Goal: Use online tool/utility: Utilize a website feature to perform a specific function

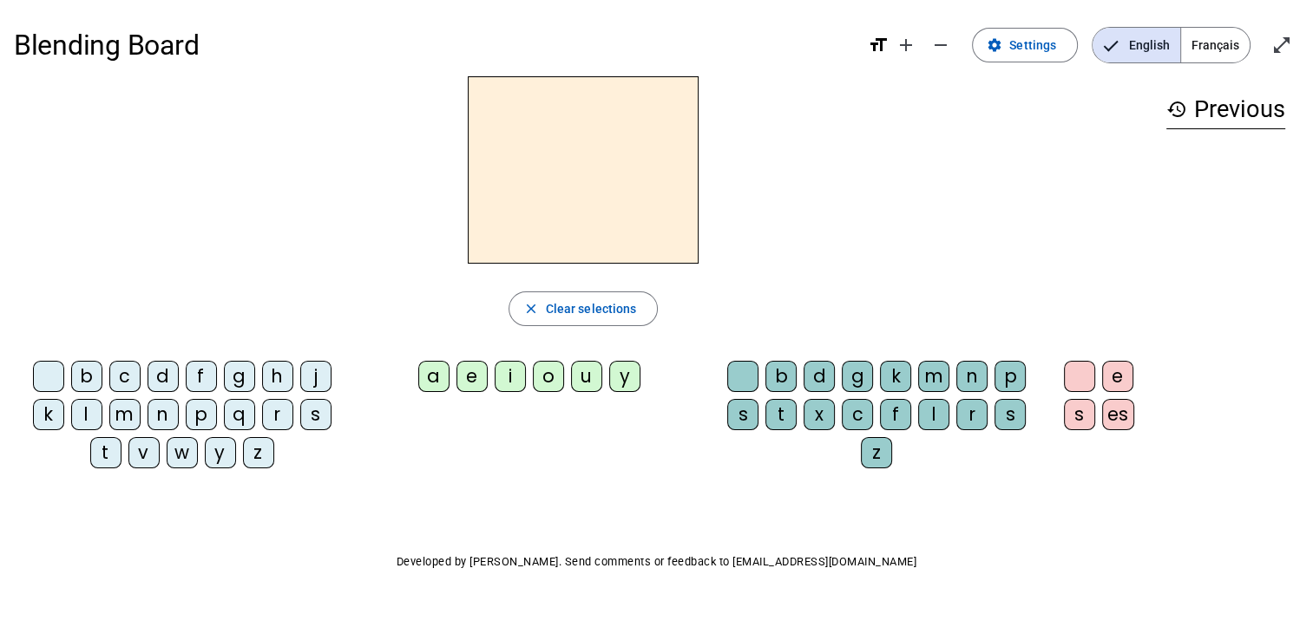
click at [91, 410] on div "l" at bounding box center [86, 414] width 31 height 31
click at [443, 377] on div "a" at bounding box center [433, 376] width 31 height 31
click at [475, 376] on div "e" at bounding box center [471, 376] width 31 height 31
click at [508, 377] on div "i" at bounding box center [510, 376] width 31 height 31
click at [317, 418] on div "s" at bounding box center [315, 414] width 31 height 31
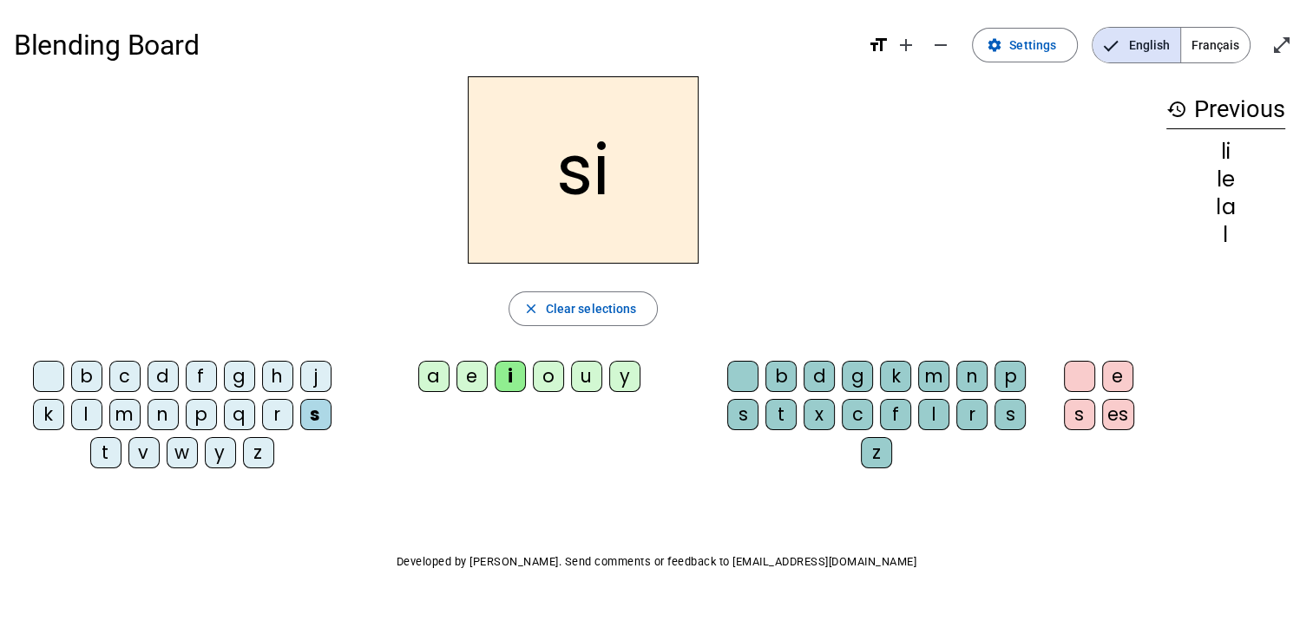
click at [101, 455] on div "t" at bounding box center [105, 452] width 31 height 31
click at [933, 410] on div "l" at bounding box center [933, 414] width 31 height 31
click at [782, 410] on div "t" at bounding box center [780, 414] width 31 height 31
click at [319, 414] on div "s" at bounding box center [315, 414] width 31 height 31
click at [436, 381] on div "a" at bounding box center [433, 376] width 31 height 31
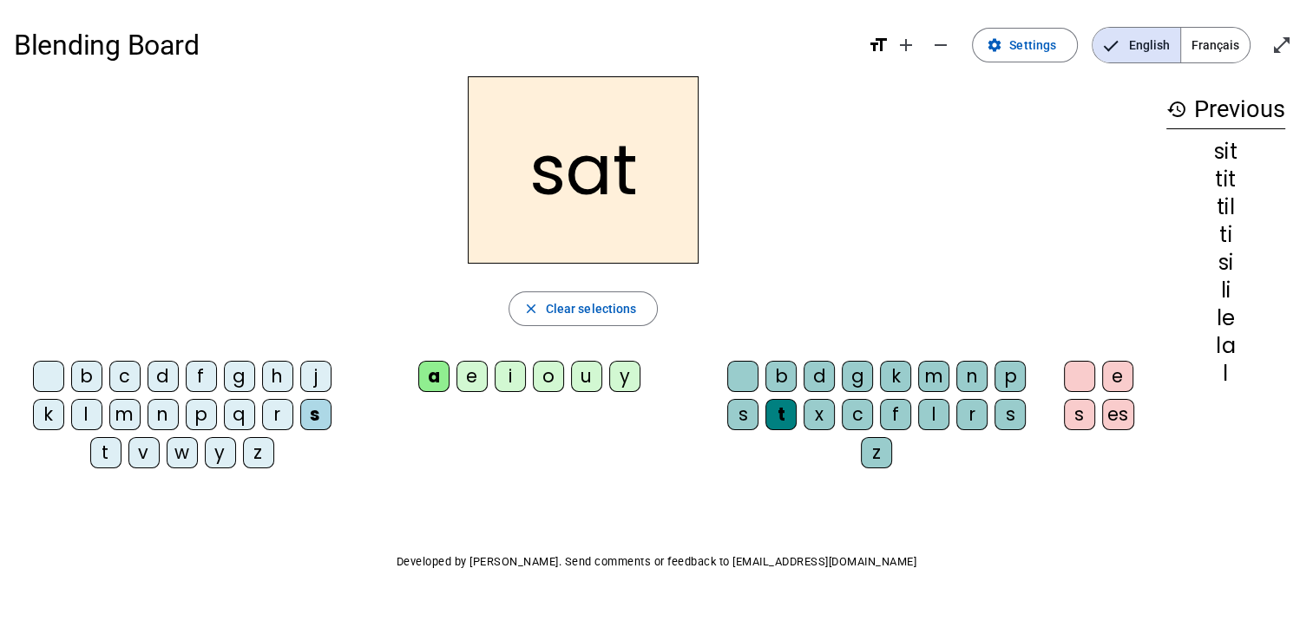
click at [85, 413] on div "l" at bounding box center [86, 414] width 31 height 31
click at [933, 414] on div "l" at bounding box center [933, 414] width 31 height 31
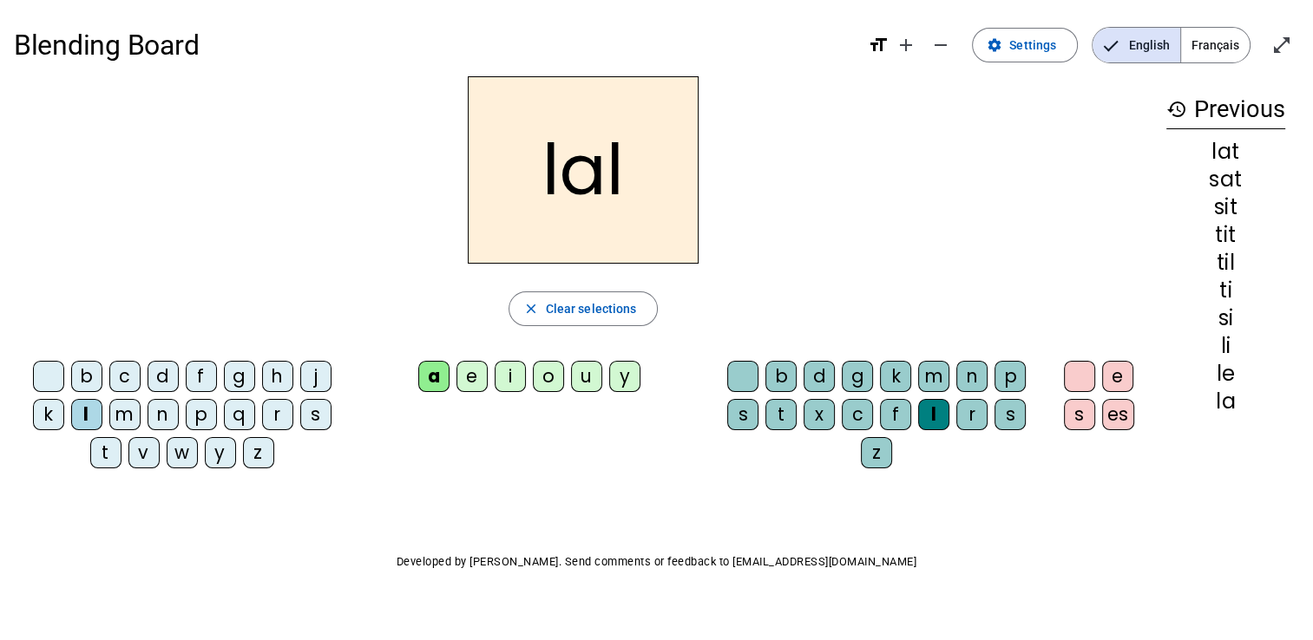
click at [1002, 413] on div "s" at bounding box center [1009, 414] width 31 height 31
click at [514, 373] on div "i" at bounding box center [510, 376] width 31 height 31
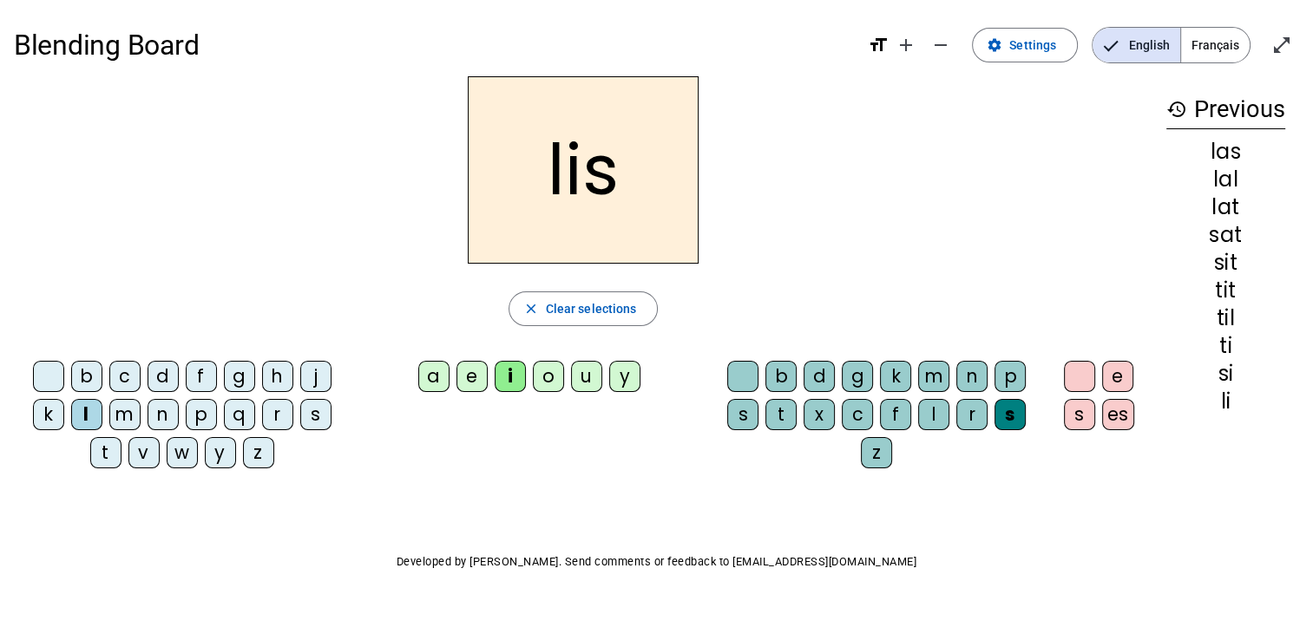
click at [113, 457] on div "t" at bounding box center [105, 452] width 31 height 31
click at [476, 373] on div "e" at bounding box center [471, 376] width 31 height 31
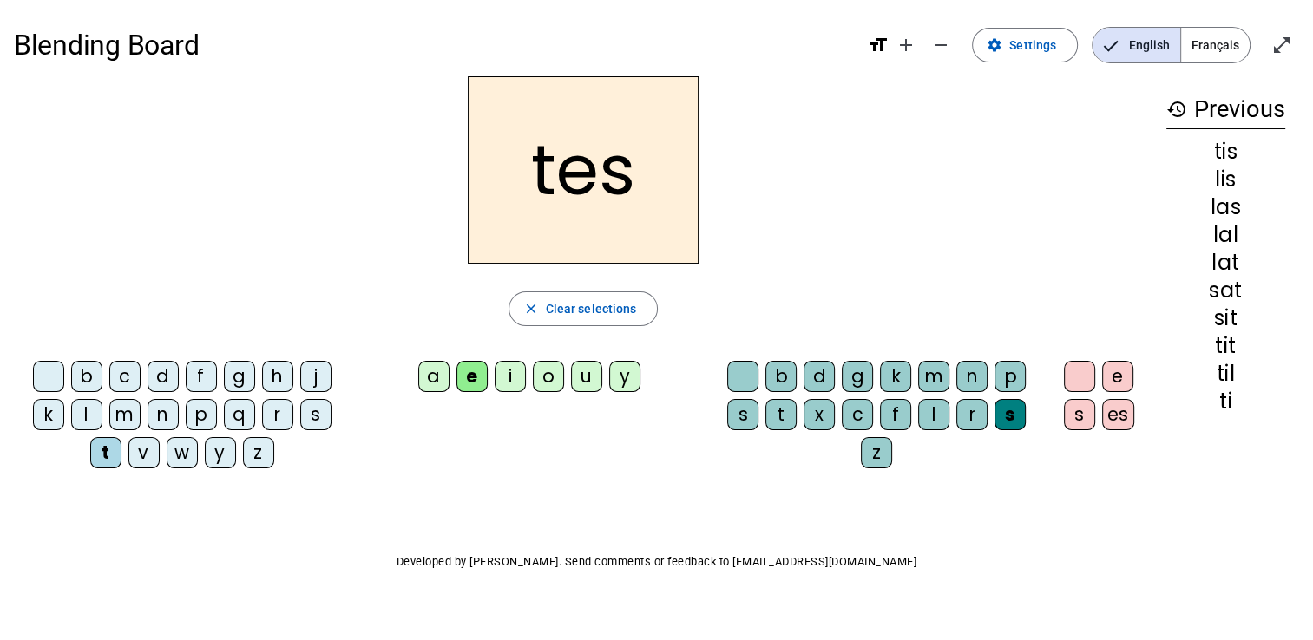
click at [439, 382] on div "a" at bounding box center [433, 376] width 31 height 31
click at [314, 412] on div "s" at bounding box center [315, 414] width 31 height 31
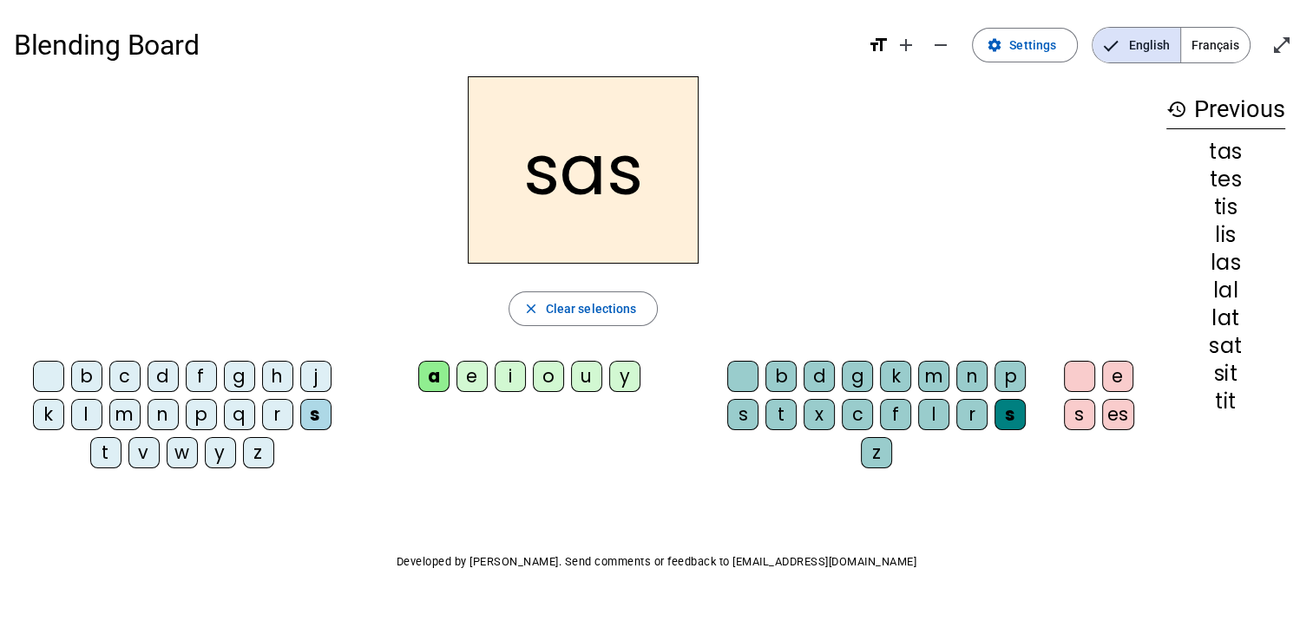
click at [482, 382] on div "e" at bounding box center [471, 376] width 31 height 31
click at [927, 408] on div "l" at bounding box center [933, 414] width 31 height 31
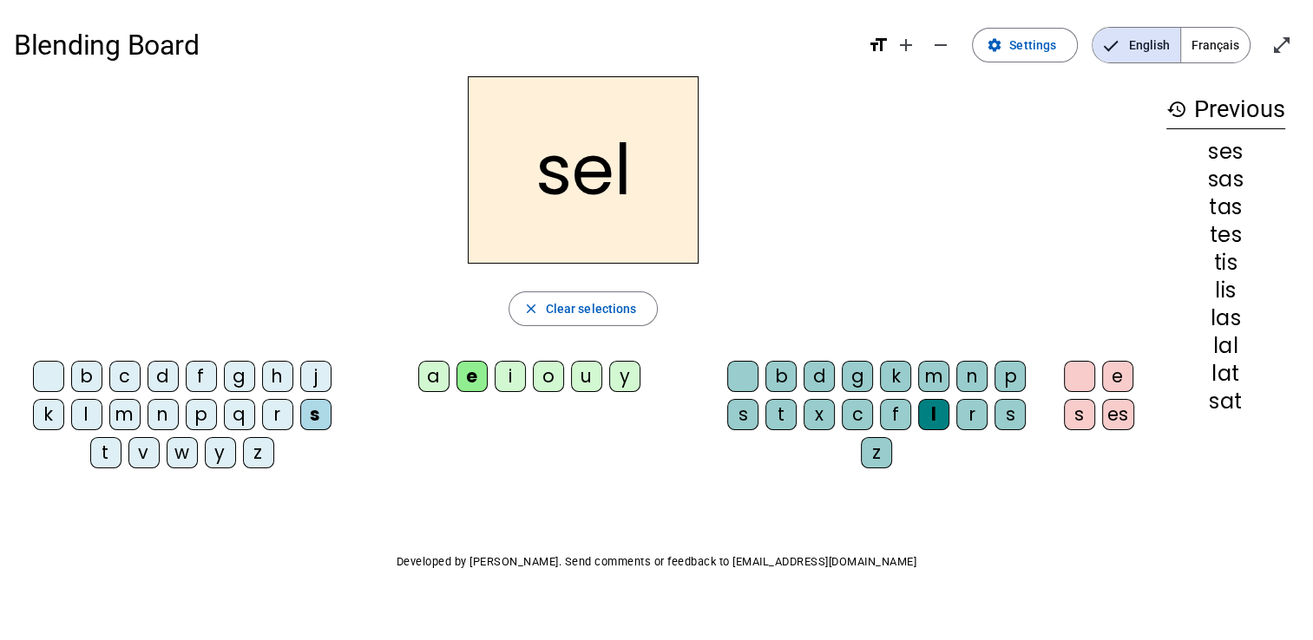
click at [508, 371] on div "i" at bounding box center [510, 376] width 31 height 31
click at [85, 410] on div "l" at bounding box center [86, 414] width 31 height 31
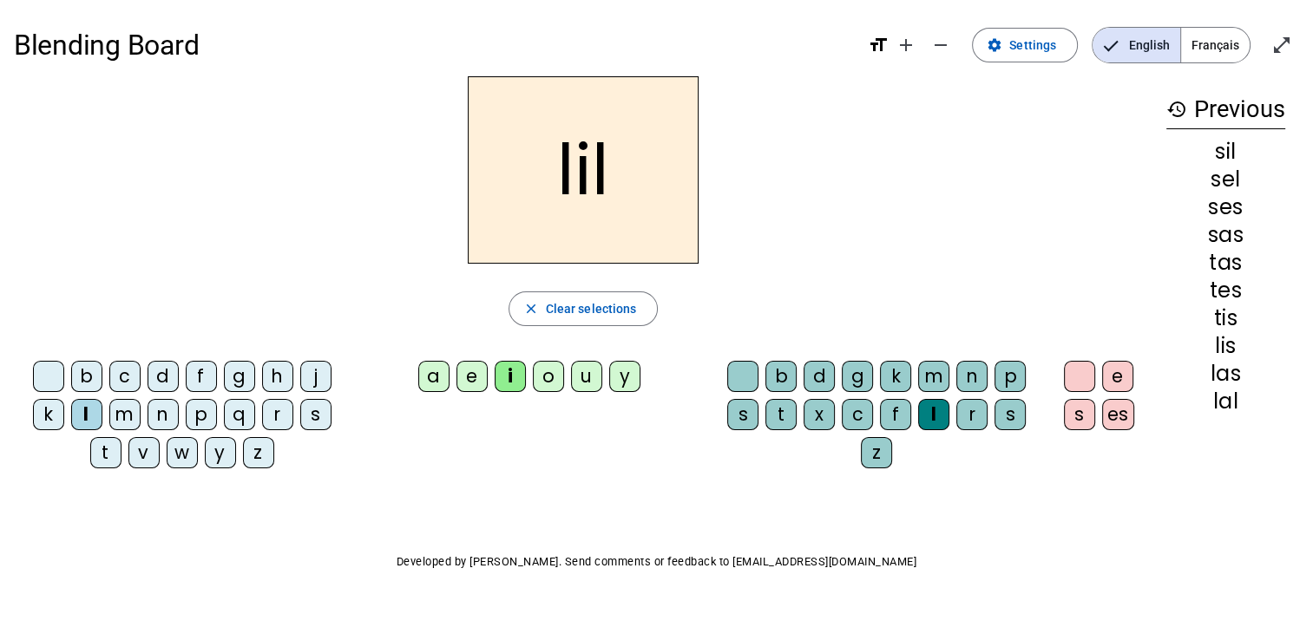
click at [479, 375] on div "e" at bounding box center [471, 376] width 31 height 31
click at [436, 373] on div "a" at bounding box center [433, 376] width 31 height 31
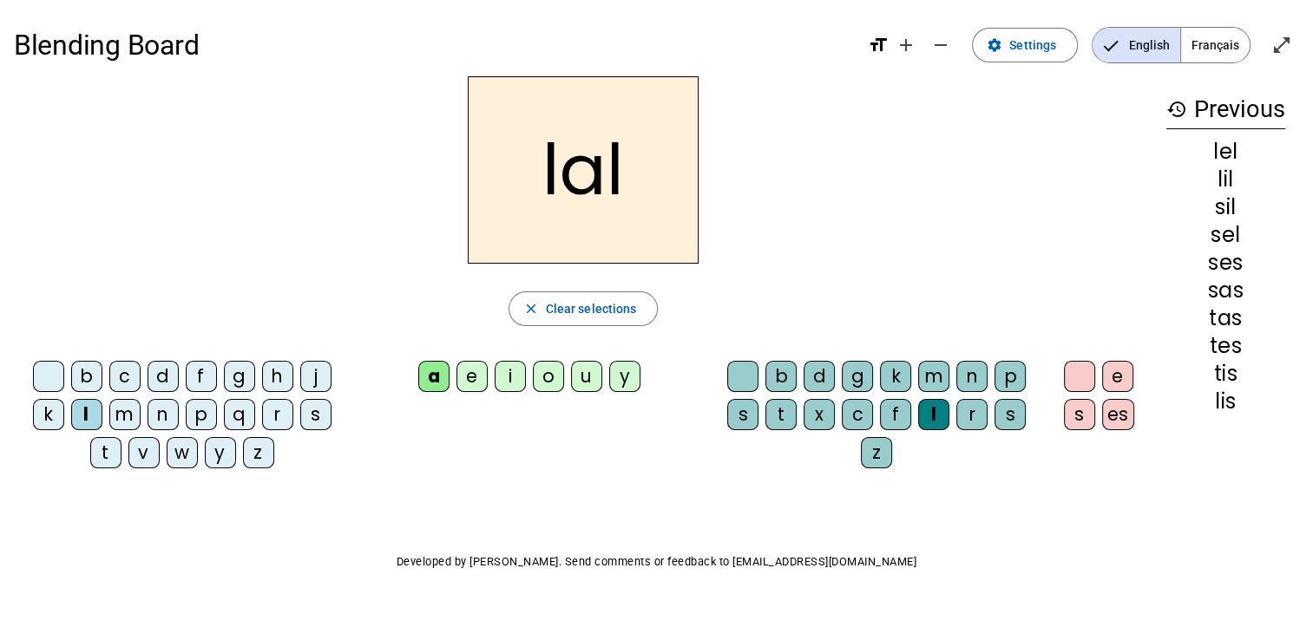
click at [1005, 410] on div "s" at bounding box center [1009, 414] width 31 height 31
click at [779, 410] on div "t" at bounding box center [780, 414] width 31 height 31
click at [515, 373] on div "i" at bounding box center [510, 376] width 31 height 31
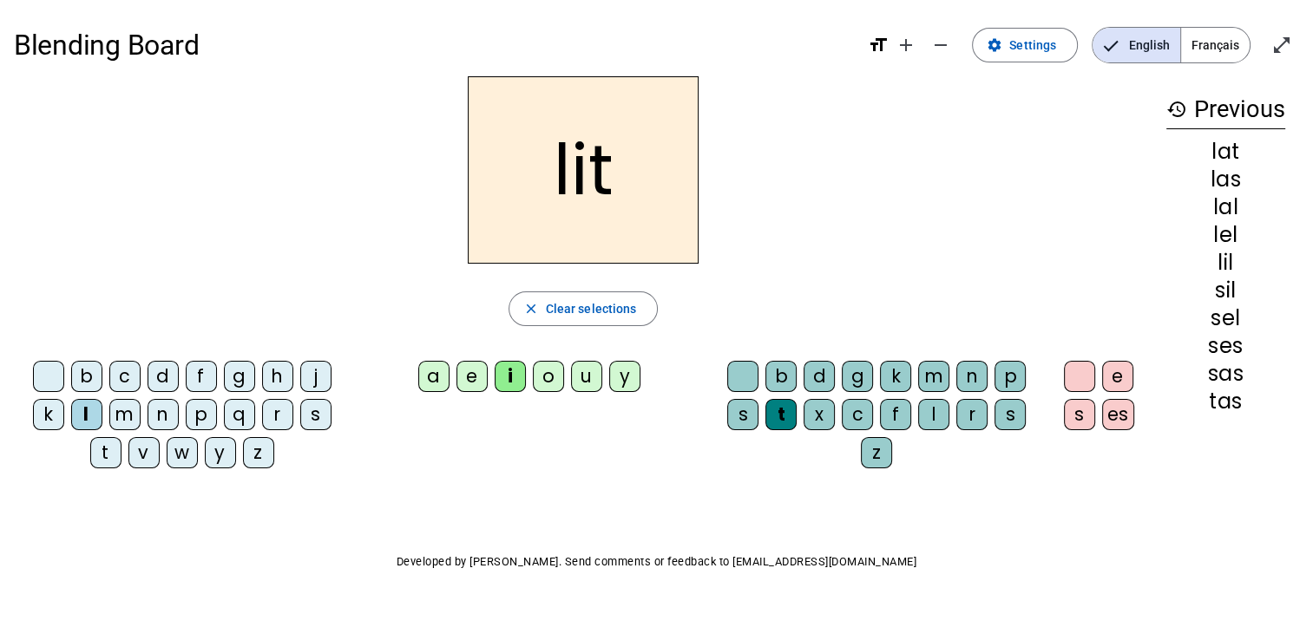
click at [108, 453] on div "t" at bounding box center [105, 452] width 31 height 31
click at [743, 418] on div "s" at bounding box center [742, 414] width 31 height 31
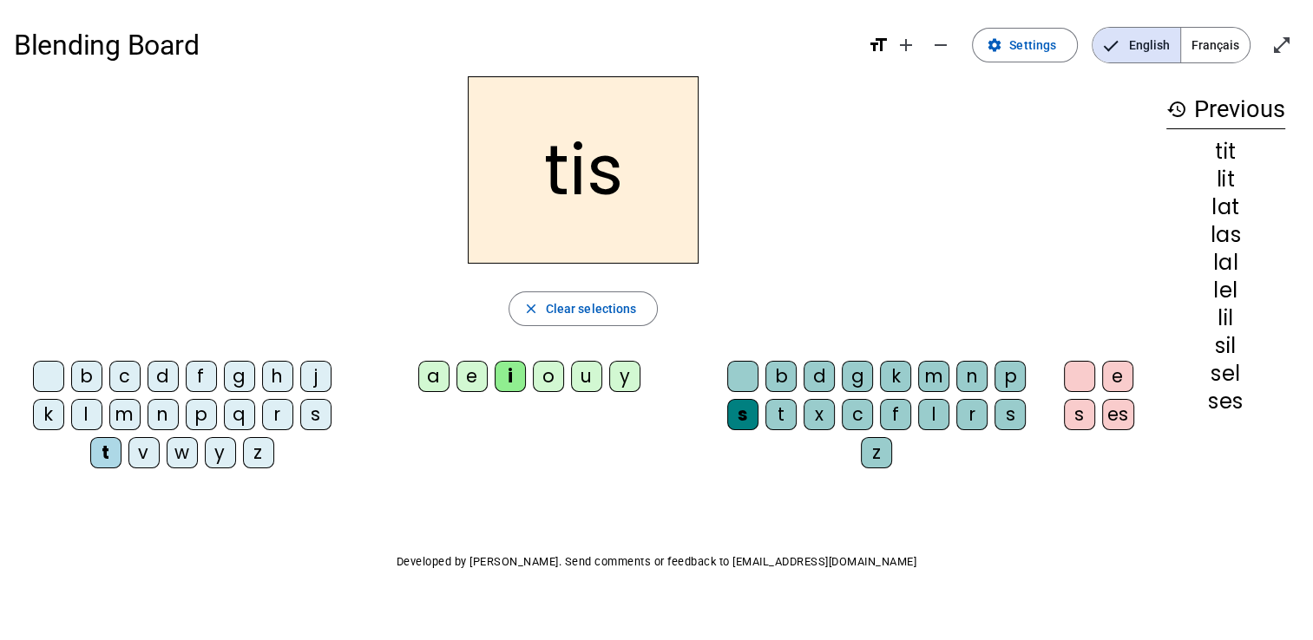
click at [85, 416] on div "l" at bounding box center [86, 414] width 31 height 31
click at [926, 414] on div "l" at bounding box center [933, 414] width 31 height 31
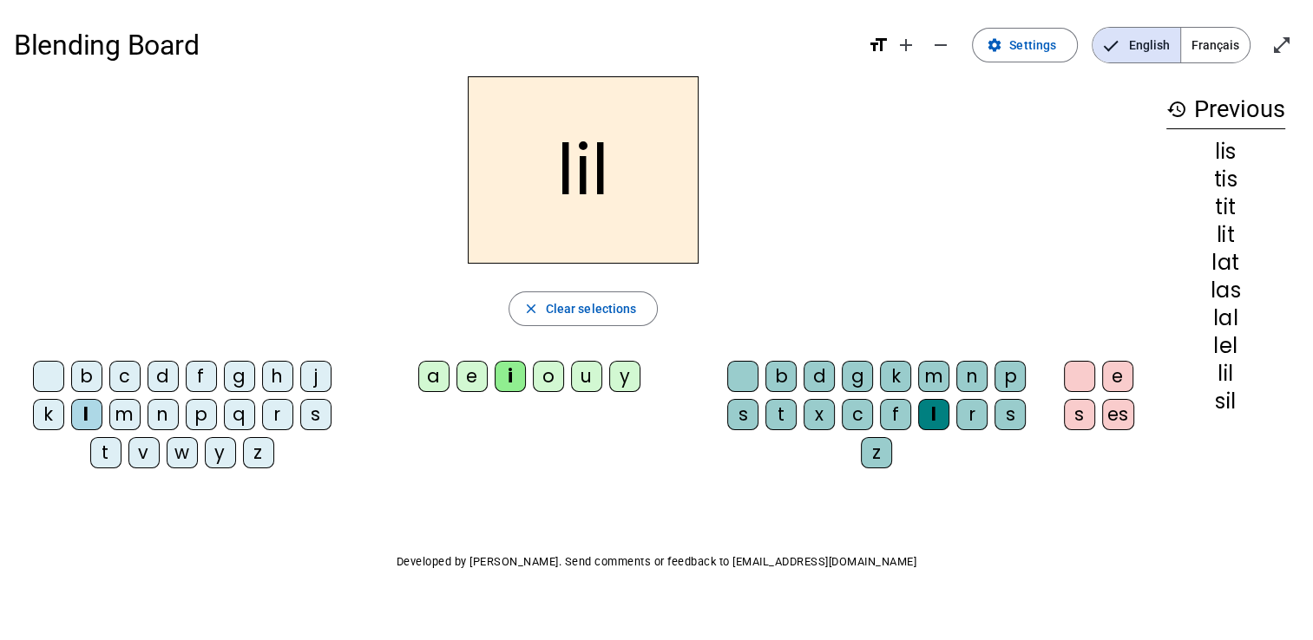
click at [555, 371] on div "o" at bounding box center [548, 376] width 31 height 31
click at [436, 375] on div "a" at bounding box center [433, 376] width 31 height 31
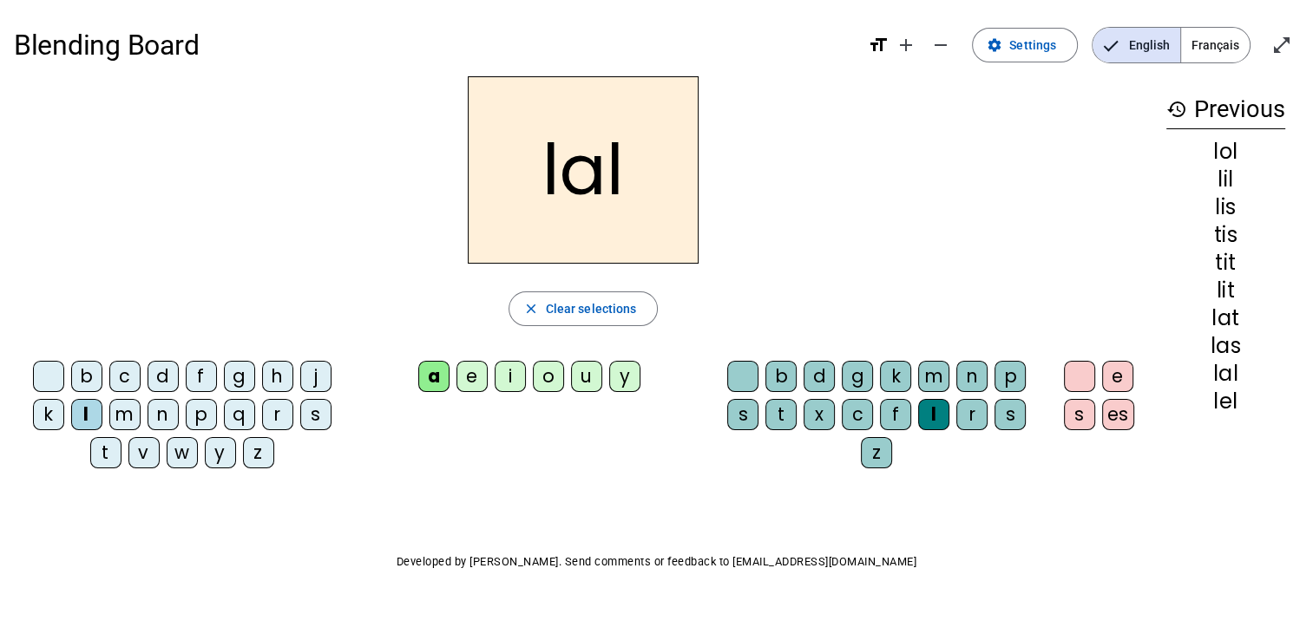
click at [478, 381] on div "e" at bounding box center [471, 376] width 31 height 31
click at [486, 371] on div "e" at bounding box center [471, 376] width 31 height 31
click at [485, 371] on div "e" at bounding box center [471, 376] width 31 height 31
click at [477, 383] on div "e" at bounding box center [471, 376] width 31 height 31
click at [438, 377] on div "a" at bounding box center [433, 376] width 31 height 31
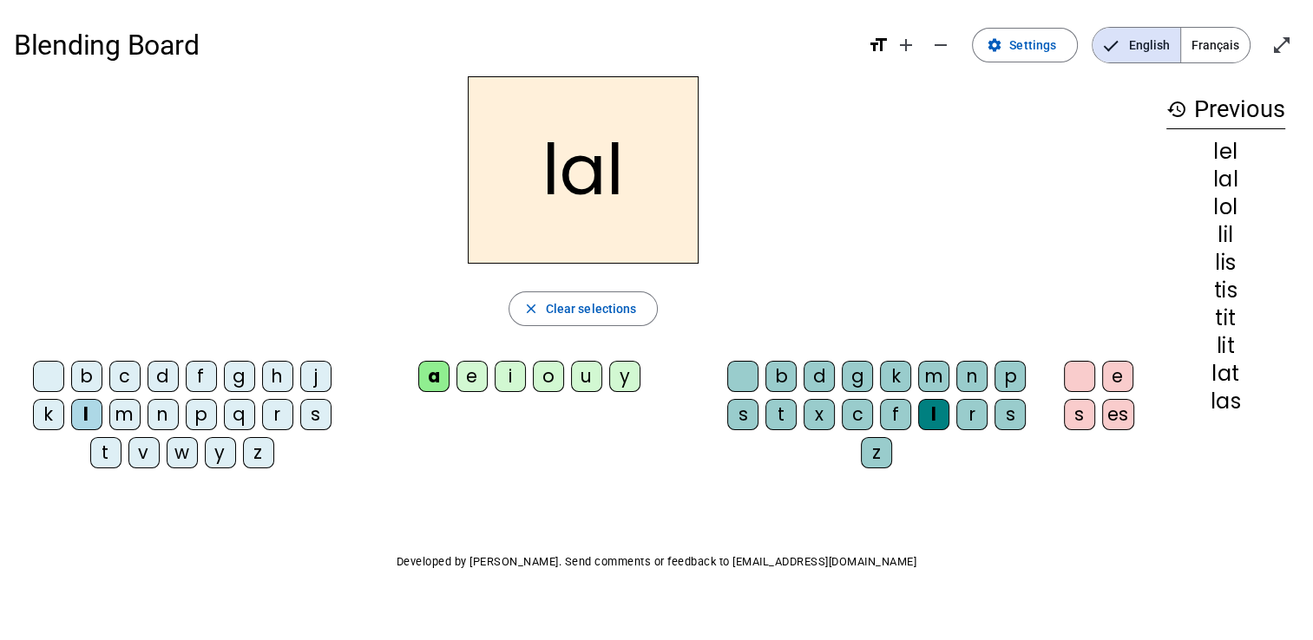
click at [325, 415] on div "s" at bounding box center [315, 414] width 31 height 31
click at [931, 406] on div "l" at bounding box center [933, 414] width 31 height 31
click at [777, 413] on div "t" at bounding box center [780, 414] width 31 height 31
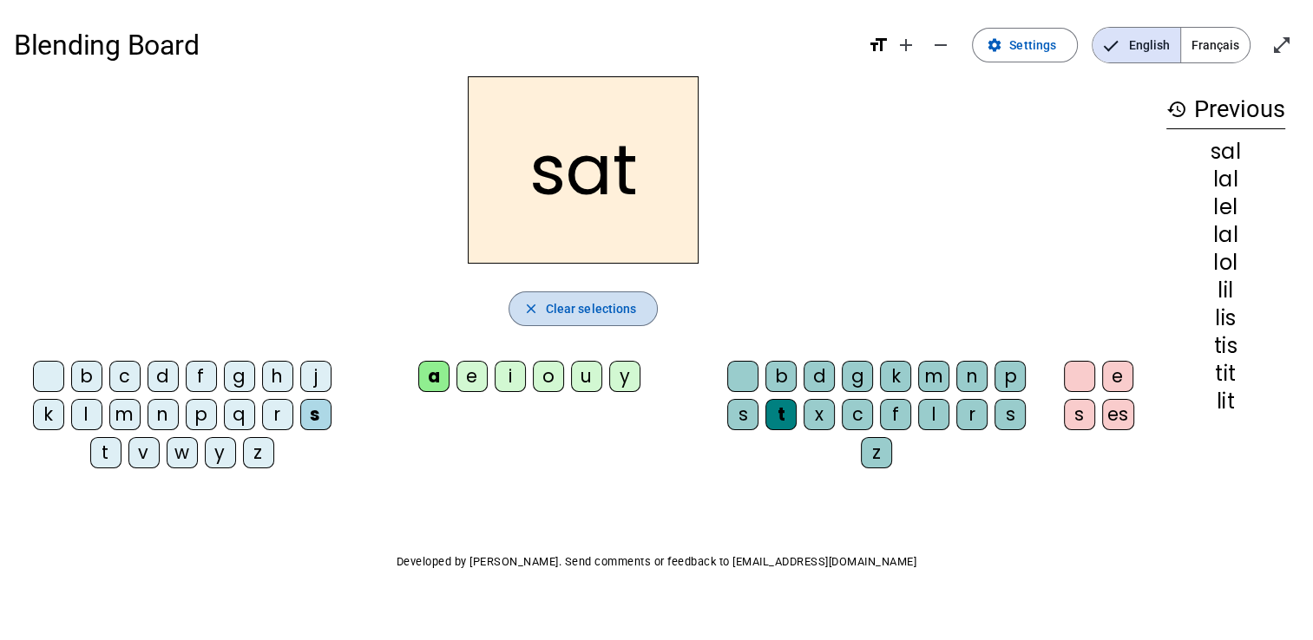
click at [587, 314] on span "Clear selections" at bounding box center [591, 308] width 91 height 21
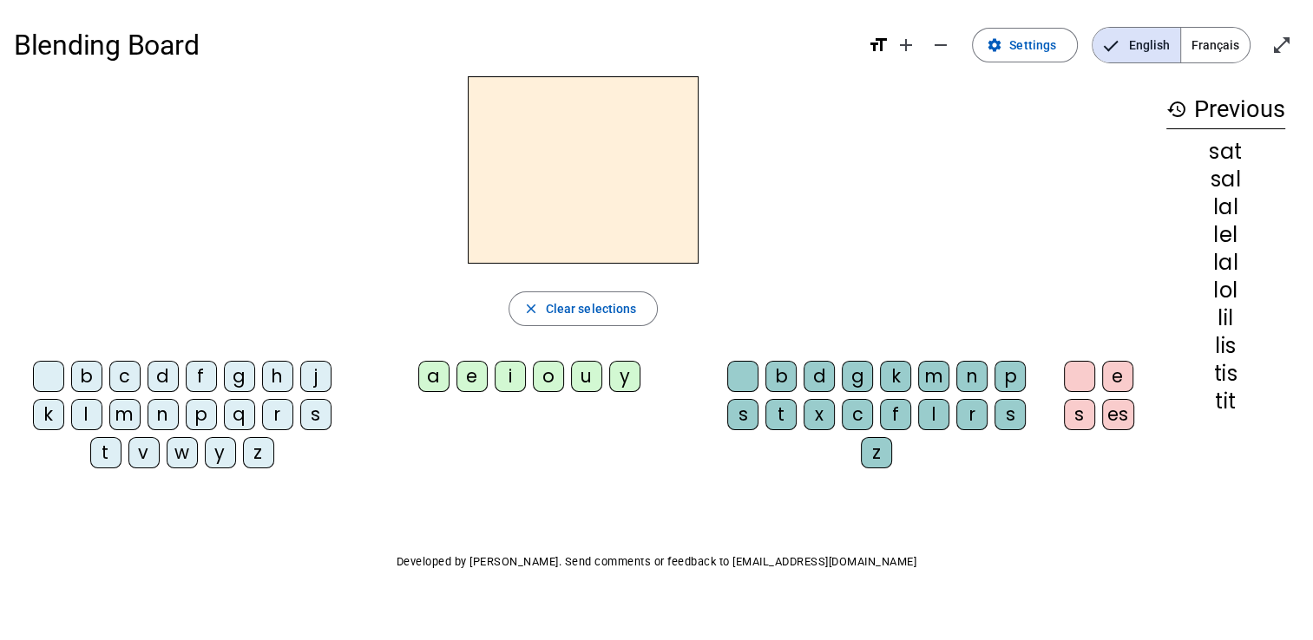
click at [83, 413] on div "l" at bounding box center [86, 414] width 31 height 31
click at [437, 377] on div "a" at bounding box center [433, 376] width 31 height 31
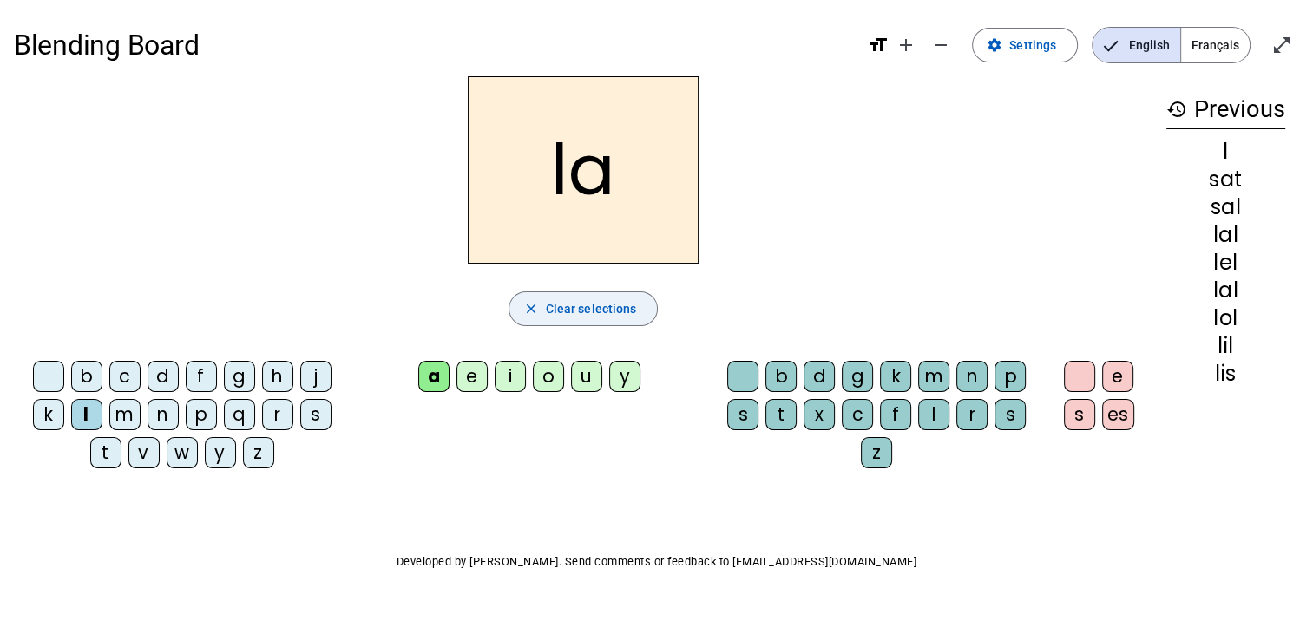
click at [106, 452] on div "t" at bounding box center [105, 452] width 31 height 31
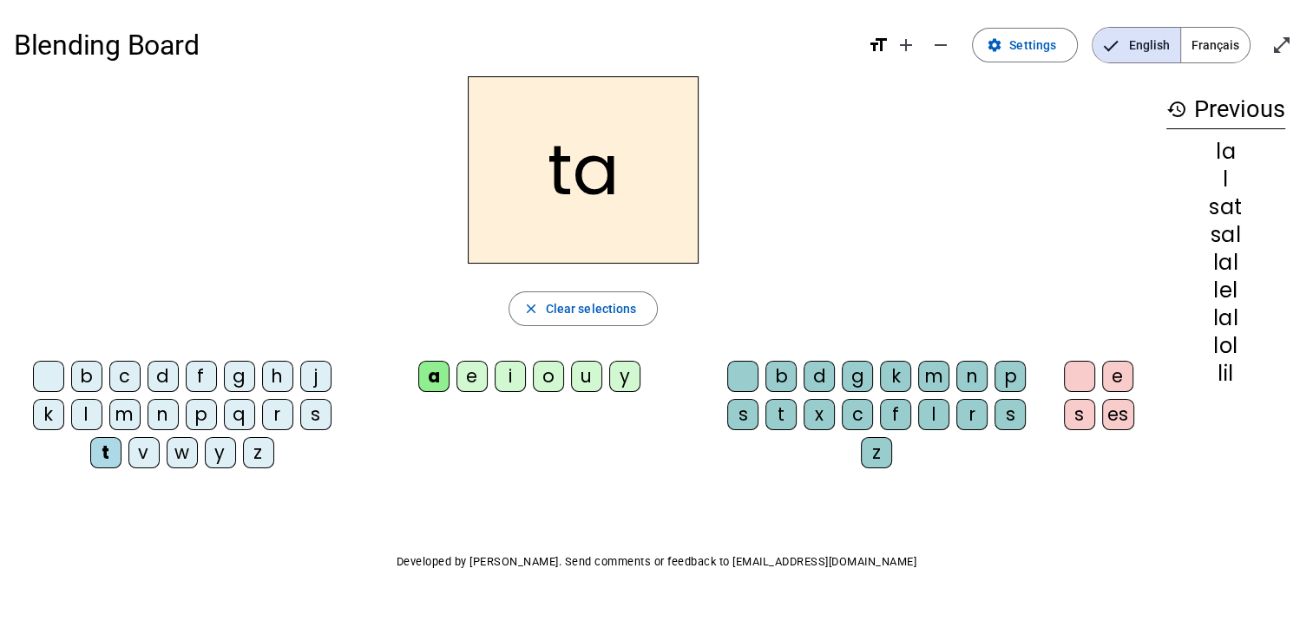
click at [312, 404] on div "s" at bounding box center [315, 414] width 31 height 31
click at [472, 379] on div "e" at bounding box center [471, 376] width 31 height 31
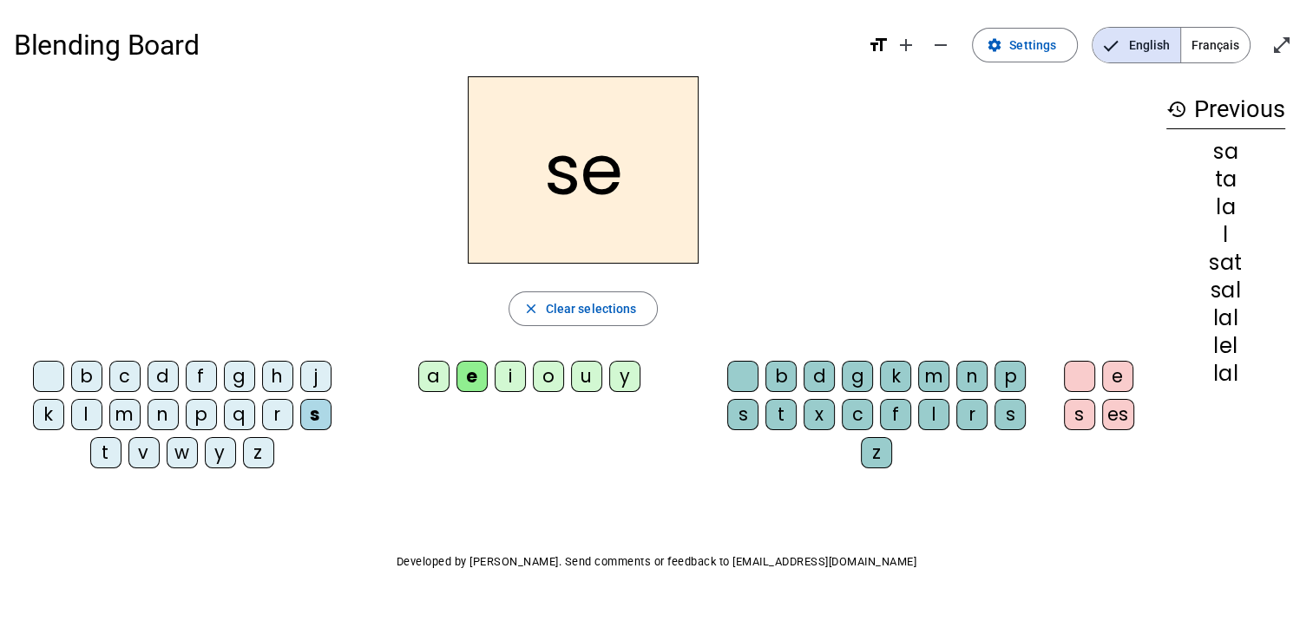
click at [84, 410] on div "l" at bounding box center [86, 414] width 31 height 31
click at [106, 450] on div "t" at bounding box center [105, 452] width 31 height 31
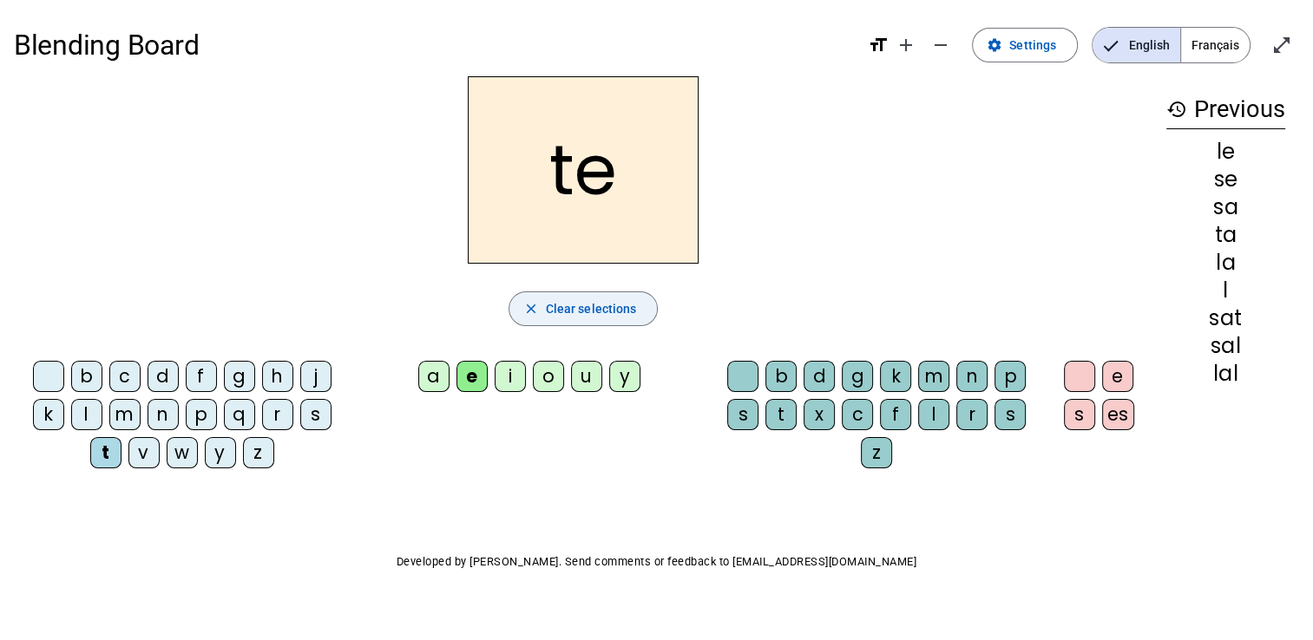
click at [521, 372] on div "i" at bounding box center [510, 376] width 31 height 31
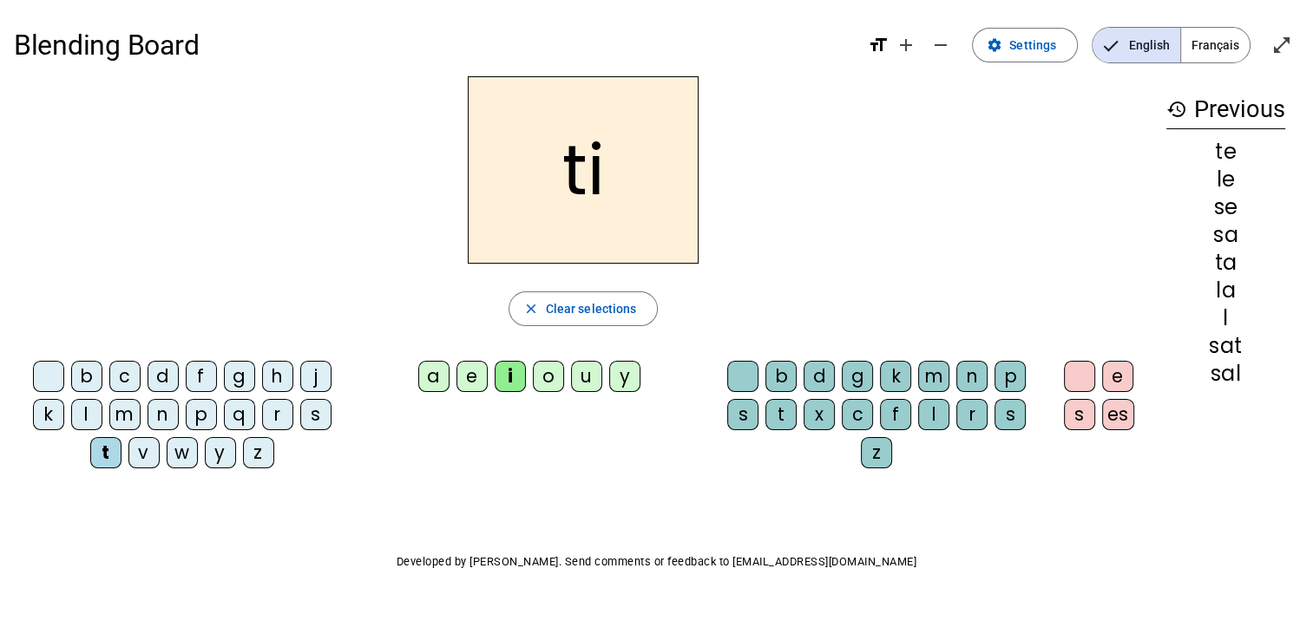
click at [313, 411] on div "s" at bounding box center [315, 414] width 31 height 31
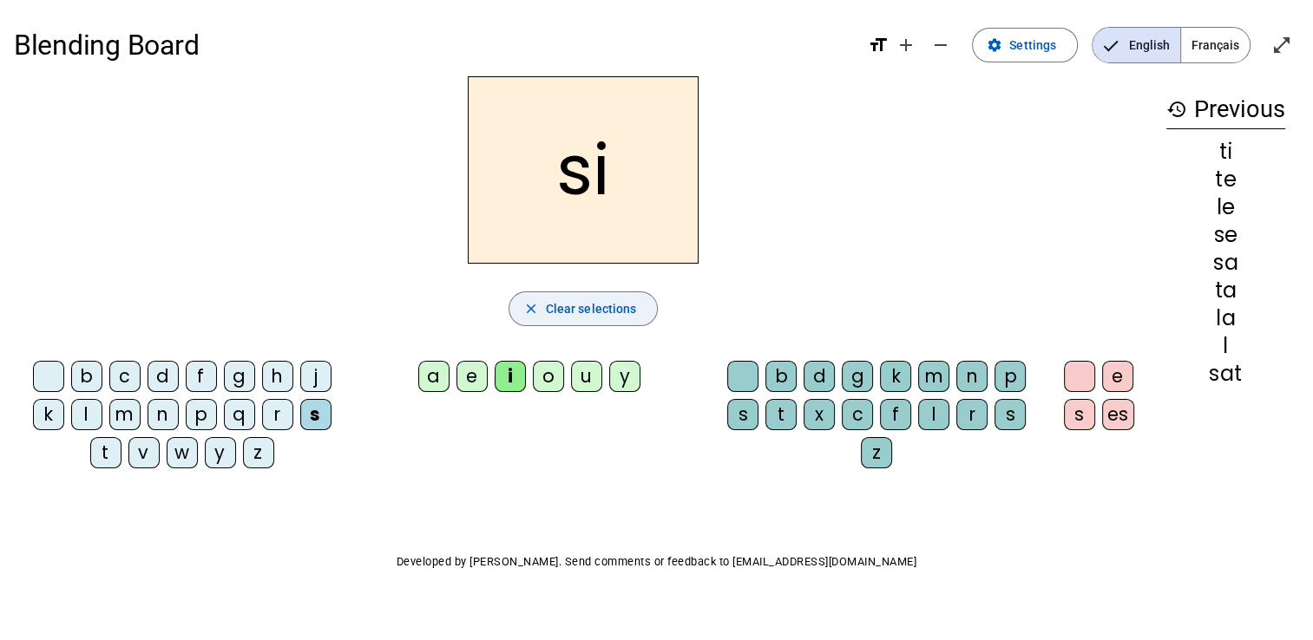
click at [87, 413] on div "l" at bounding box center [86, 414] width 31 height 31
click at [600, 297] on span "button" at bounding box center [583, 309] width 148 height 42
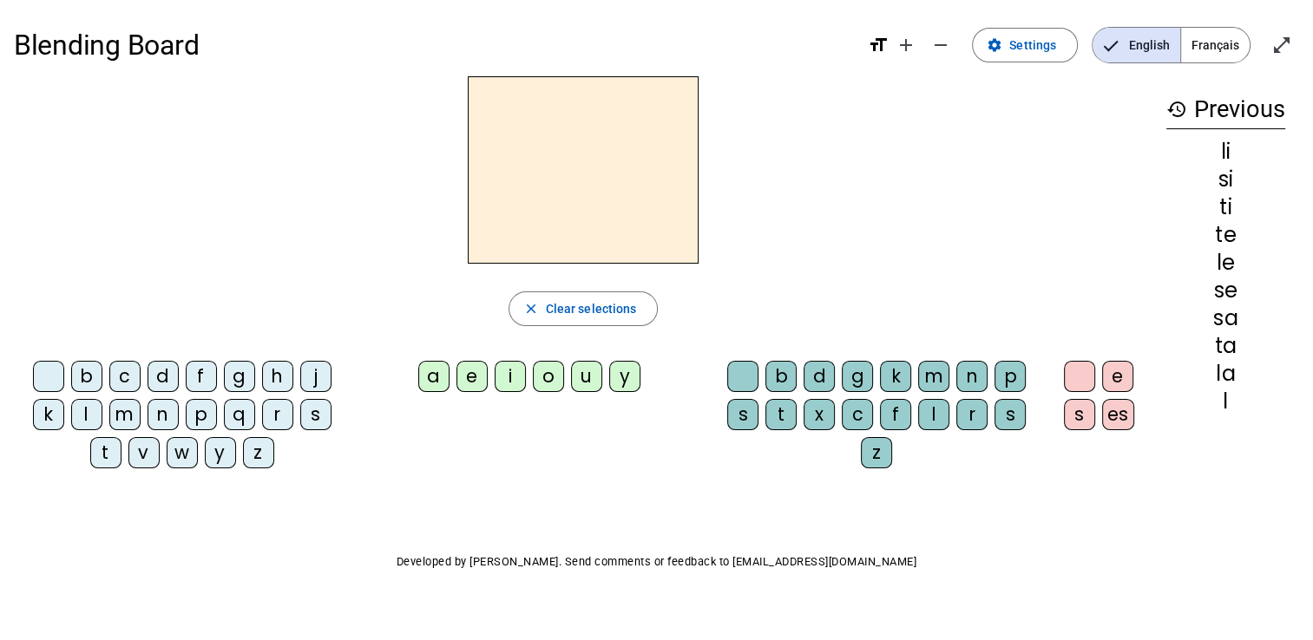
click at [478, 378] on div "e" at bounding box center [471, 376] width 31 height 31
click at [927, 413] on div "l" at bounding box center [933, 414] width 31 height 31
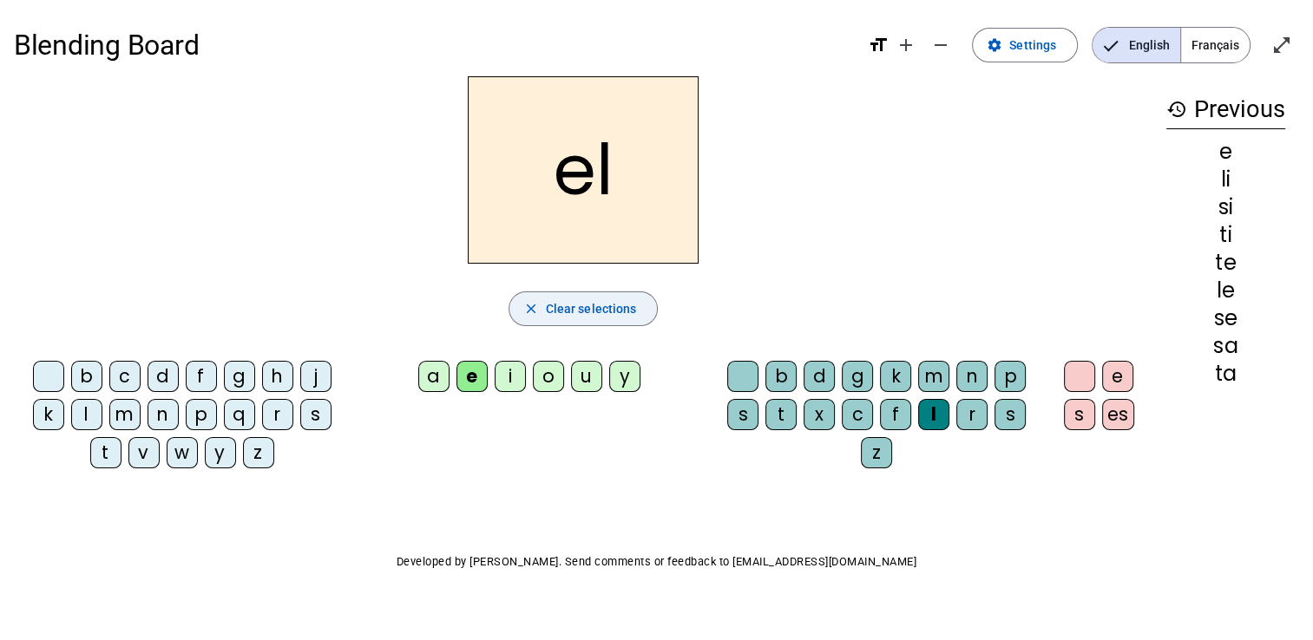
click at [781, 415] on div "t" at bounding box center [780, 414] width 31 height 31
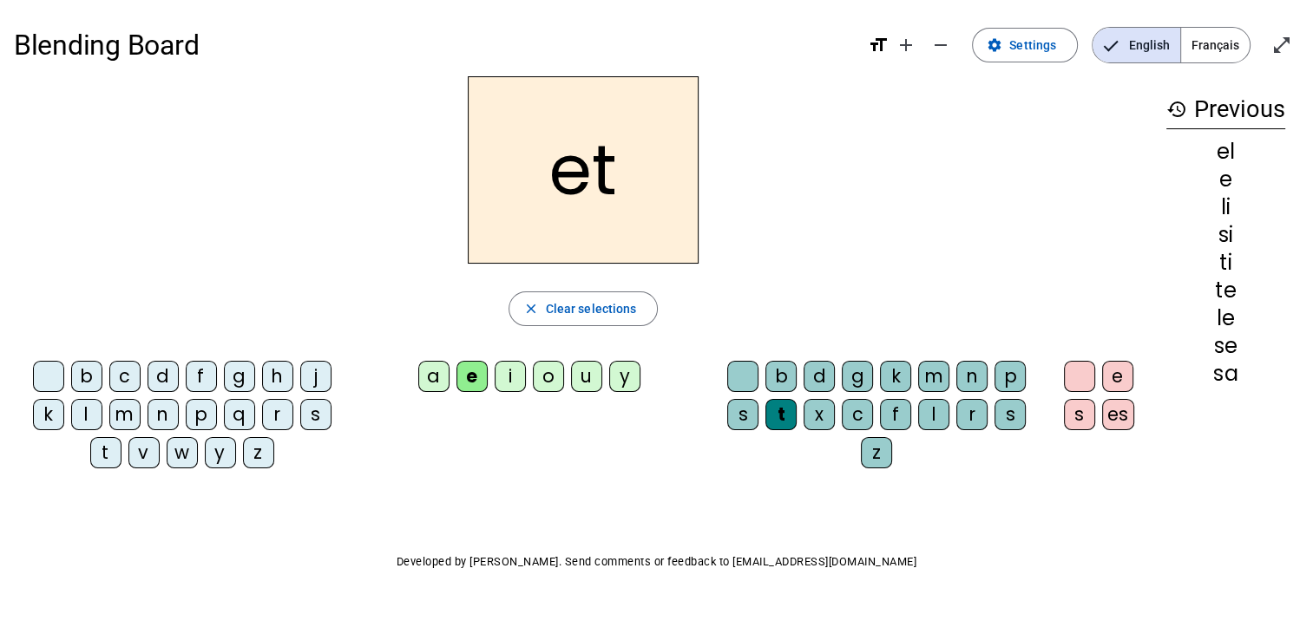
click at [994, 416] on div "s" at bounding box center [1009, 414] width 31 height 31
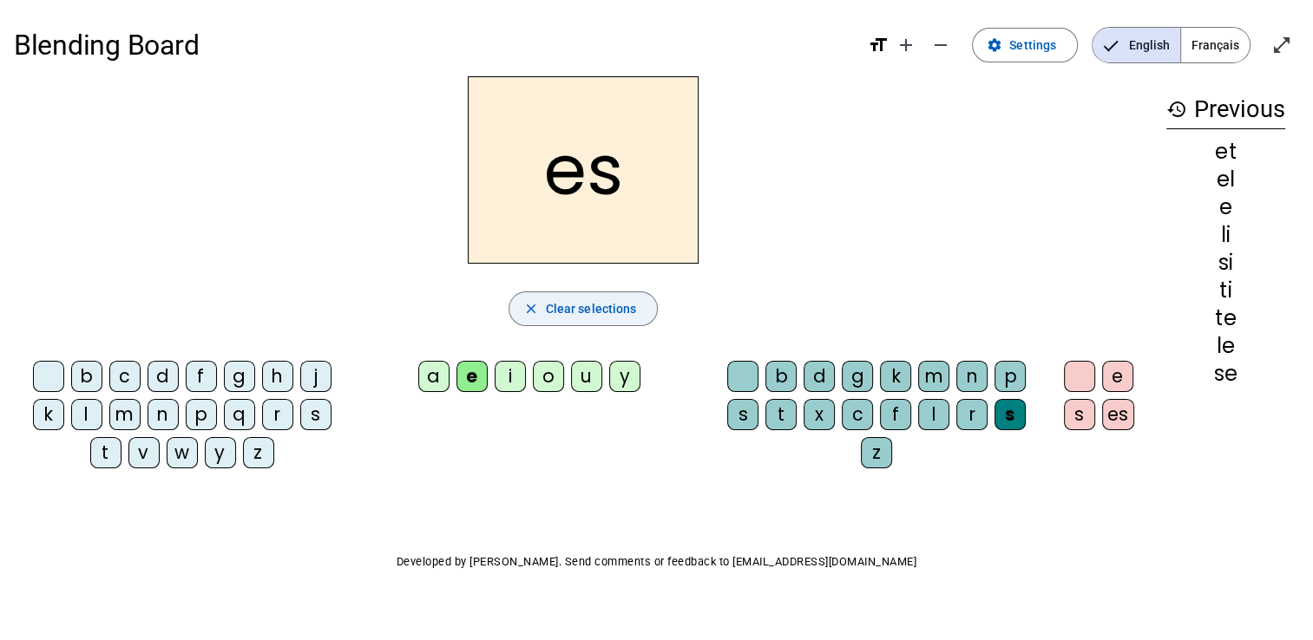
click at [510, 374] on div "i" at bounding box center [510, 376] width 31 height 31
click at [780, 413] on div "t" at bounding box center [780, 414] width 31 height 31
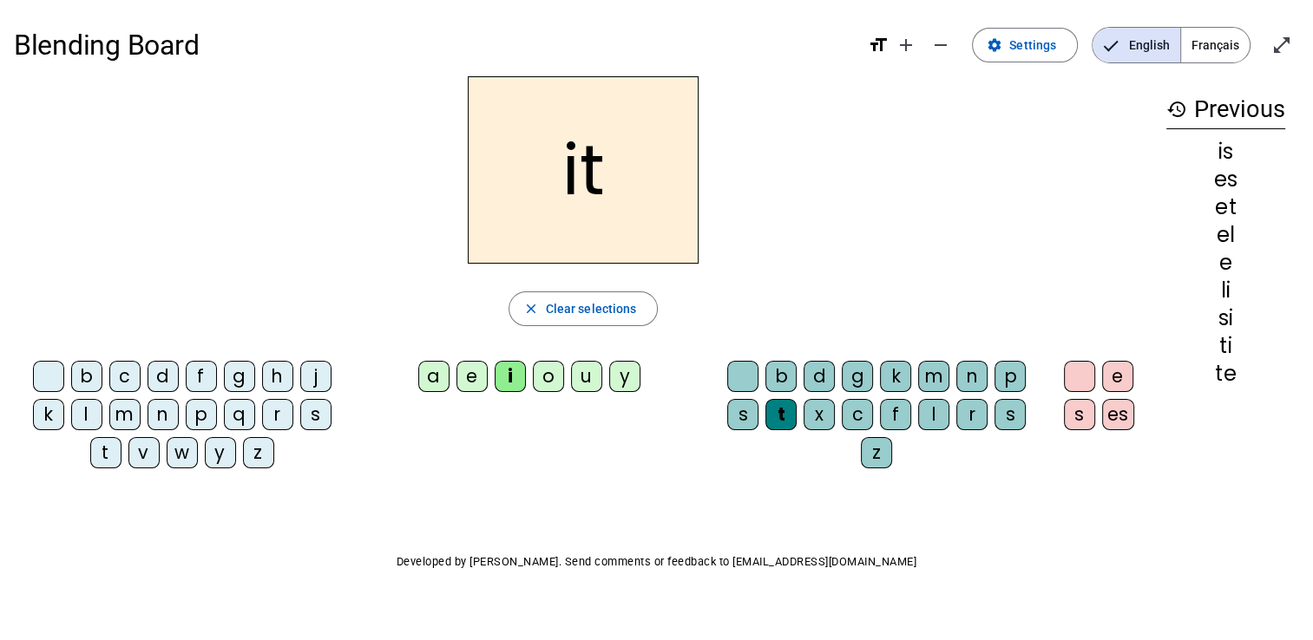
click at [927, 418] on div "l" at bounding box center [933, 414] width 31 height 31
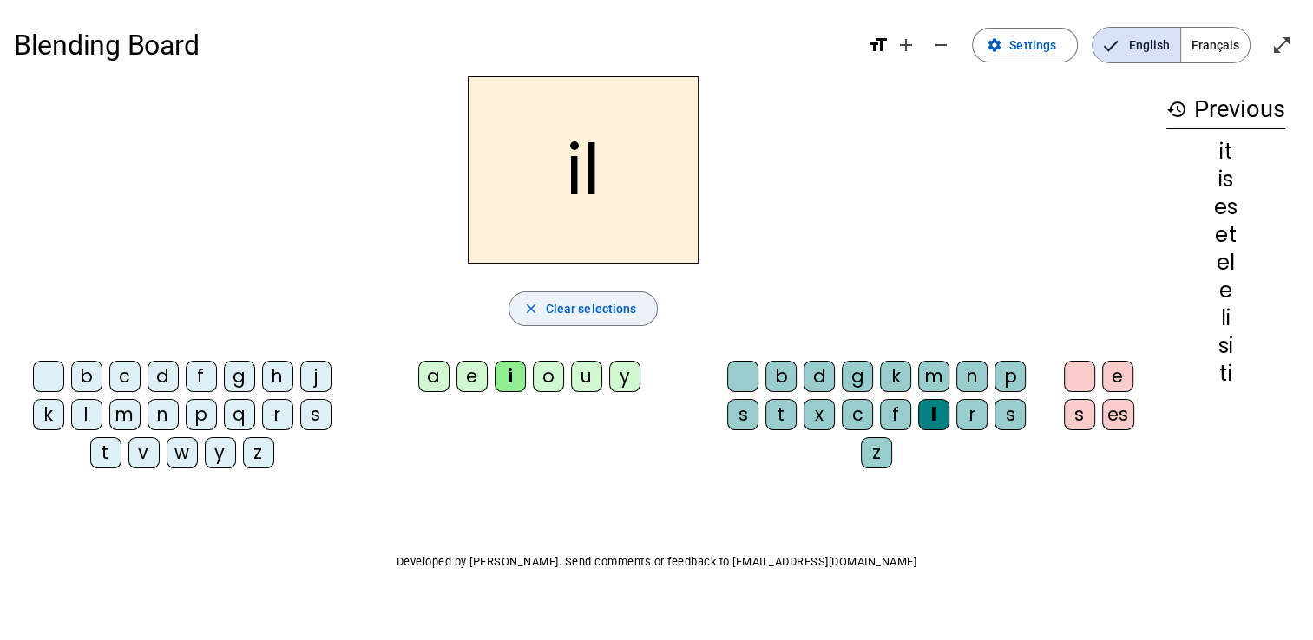
click at [606, 307] on span "Clear selections" at bounding box center [591, 308] width 91 height 21
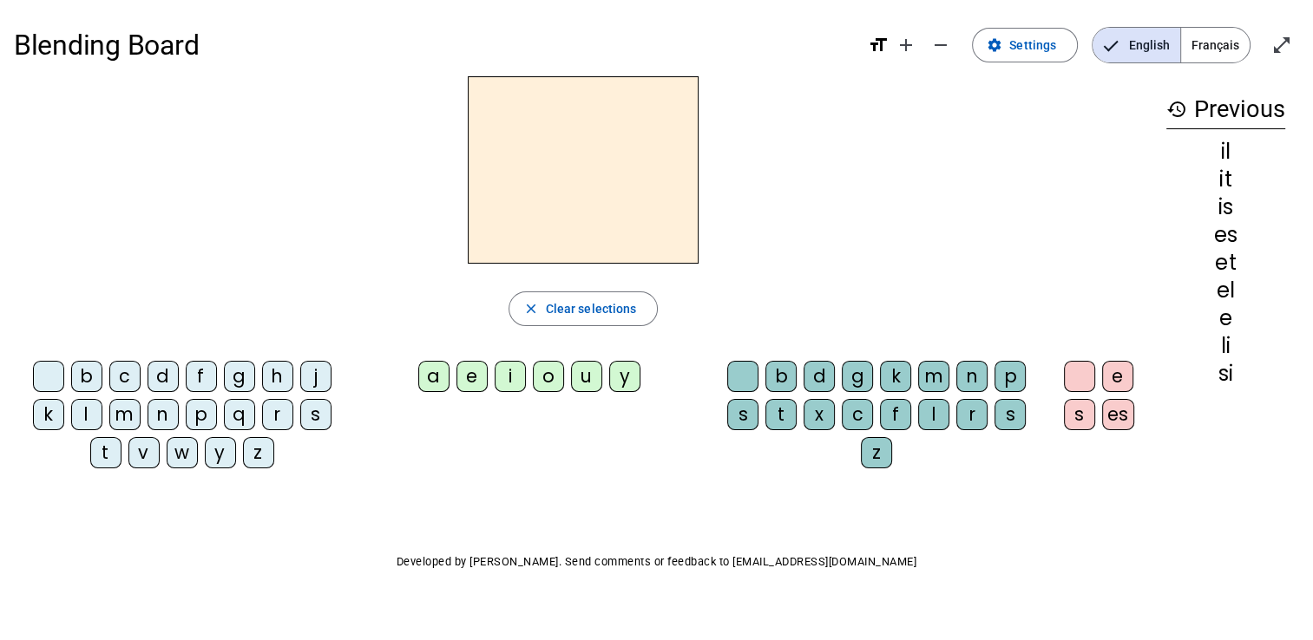
click at [318, 404] on div "s" at bounding box center [315, 414] width 31 height 31
click at [429, 378] on div "a" at bounding box center [433, 376] width 31 height 31
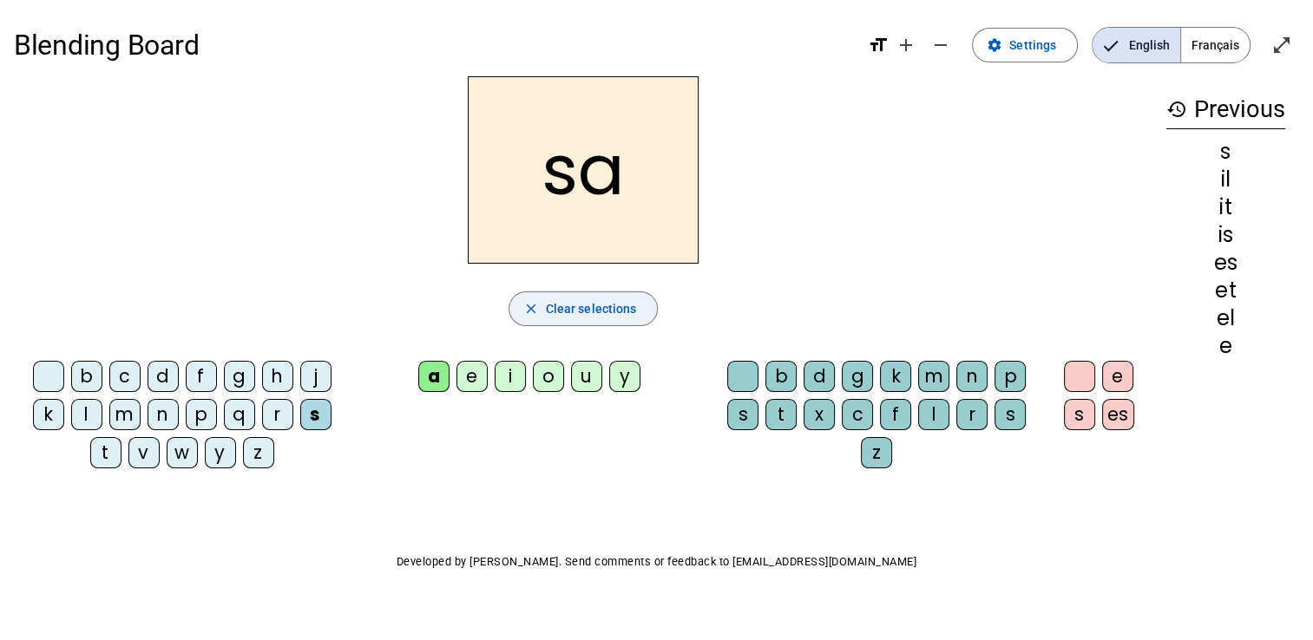
click at [933, 405] on div "l" at bounding box center [933, 414] width 31 height 31
click at [89, 413] on div "l" at bounding box center [86, 414] width 31 height 31
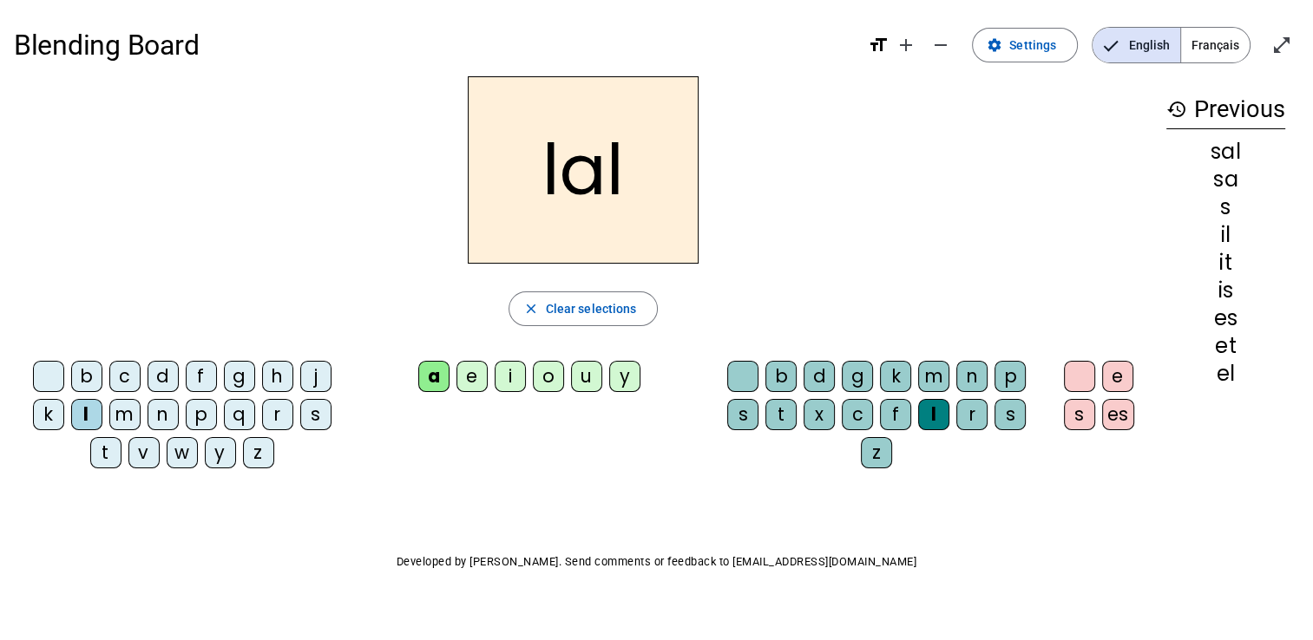
click at [108, 458] on div "t" at bounding box center [105, 452] width 31 height 31
click at [86, 415] on div "l" at bounding box center [86, 414] width 31 height 31
click at [777, 413] on div "t" at bounding box center [780, 414] width 31 height 31
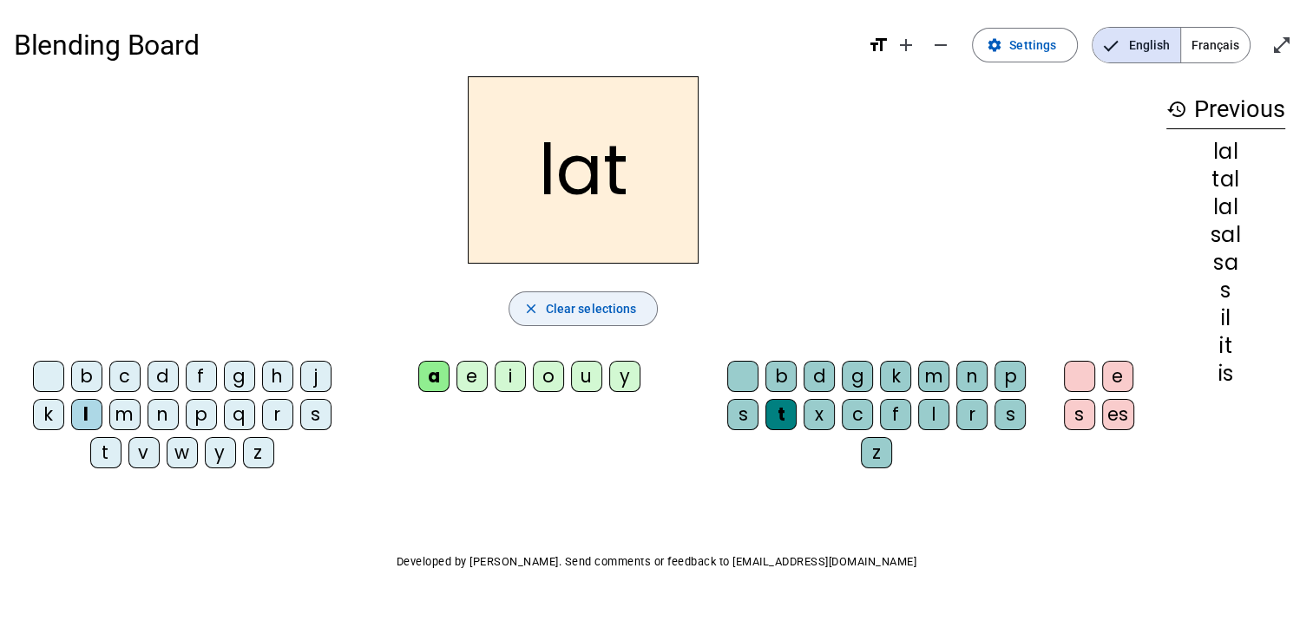
click at [507, 378] on div "i" at bounding box center [510, 376] width 31 height 31
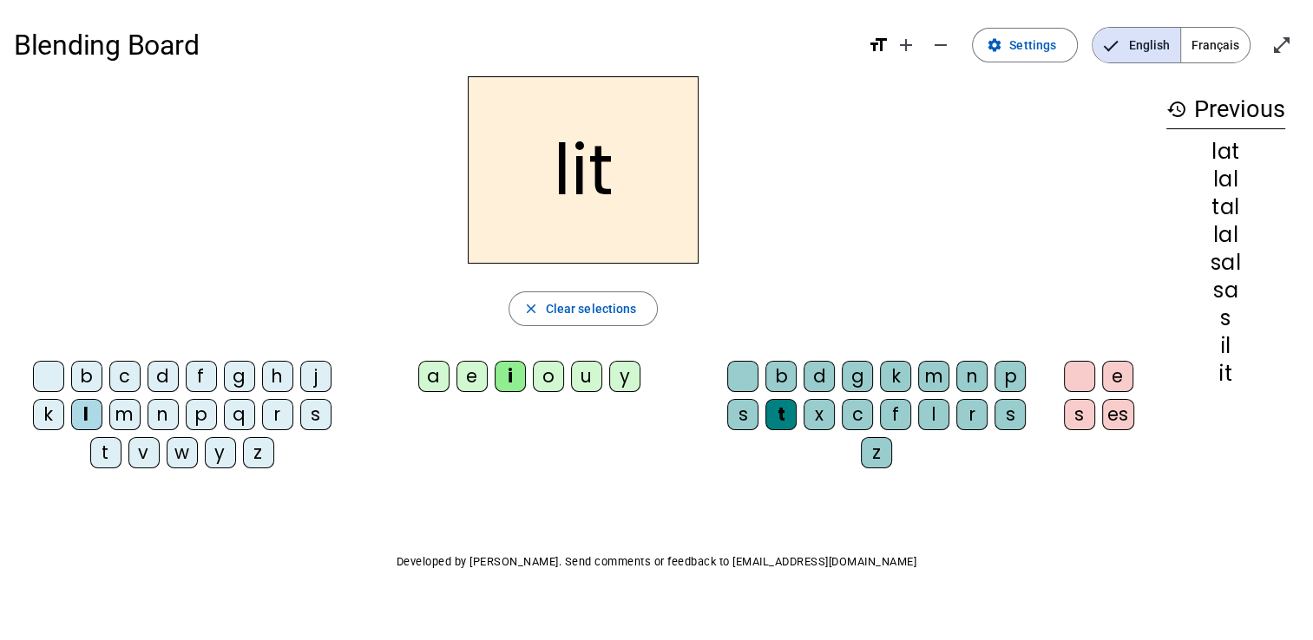
click at [480, 370] on div "e" at bounding box center [471, 376] width 31 height 31
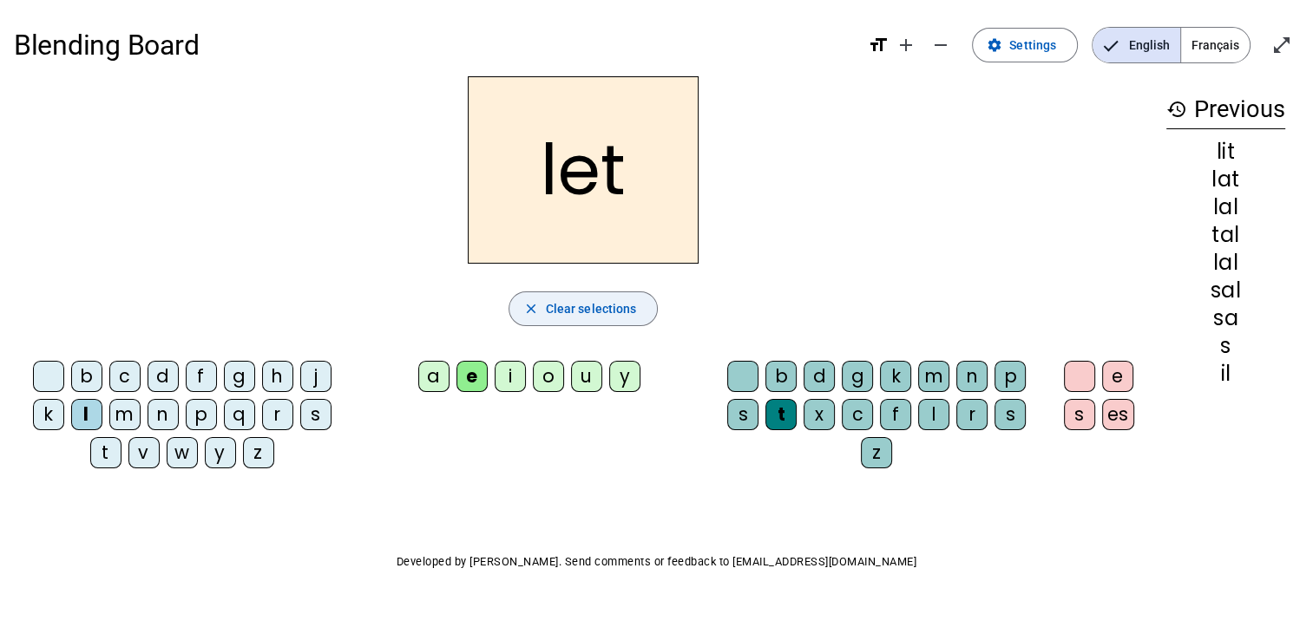
click at [429, 383] on div "a" at bounding box center [433, 376] width 31 height 31
click at [1006, 416] on div "s" at bounding box center [1009, 414] width 31 height 31
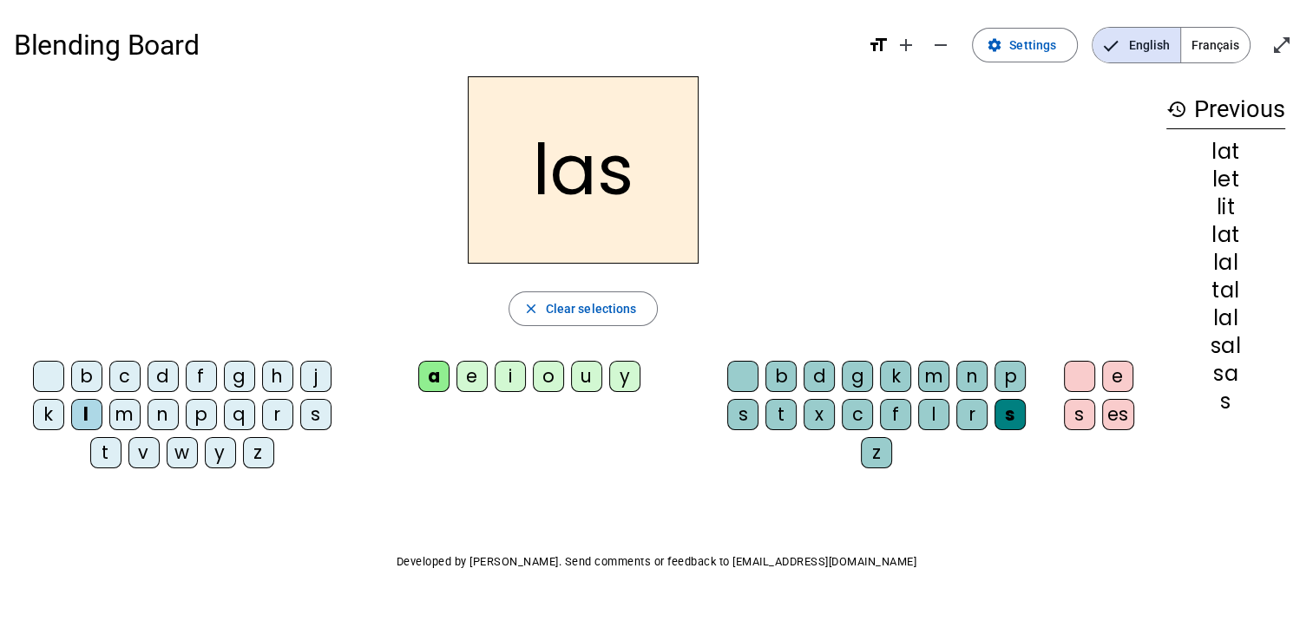
click at [121, 415] on div "m" at bounding box center [124, 414] width 31 height 31
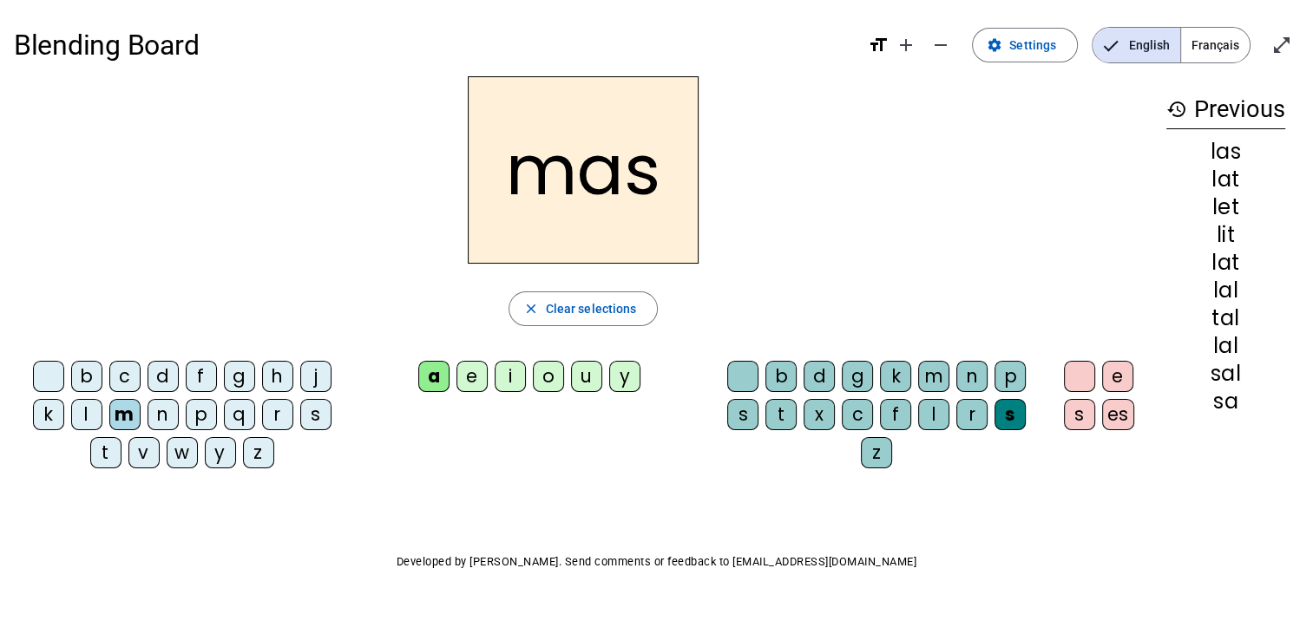
click at [111, 456] on div "t" at bounding box center [105, 452] width 31 height 31
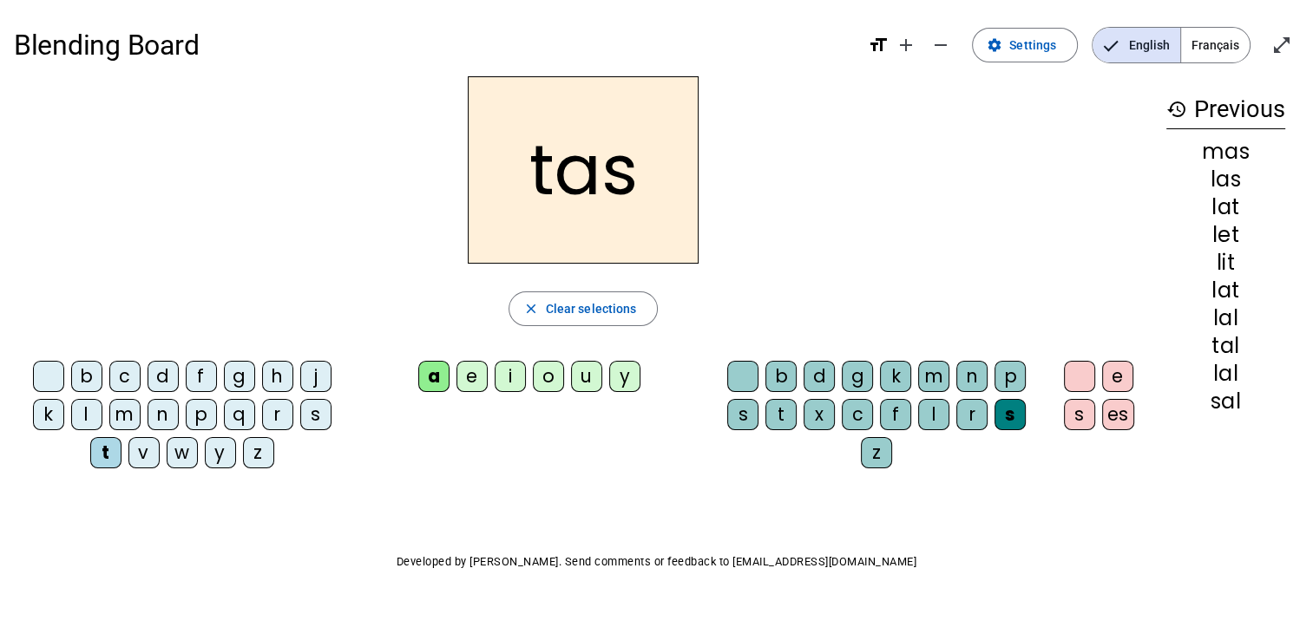
click at [653, 479] on div "b c d f g h j k l m n p q r s t v w y z a e i o u y b d g k m n p s t x c f l r…" at bounding box center [583, 418] width 1138 height 128
click at [91, 408] on div "l" at bounding box center [86, 414] width 31 height 31
click at [317, 410] on div "s" at bounding box center [315, 414] width 31 height 31
click at [437, 368] on div "a" at bounding box center [433, 376] width 31 height 31
click at [472, 377] on div "e" at bounding box center [471, 376] width 31 height 31
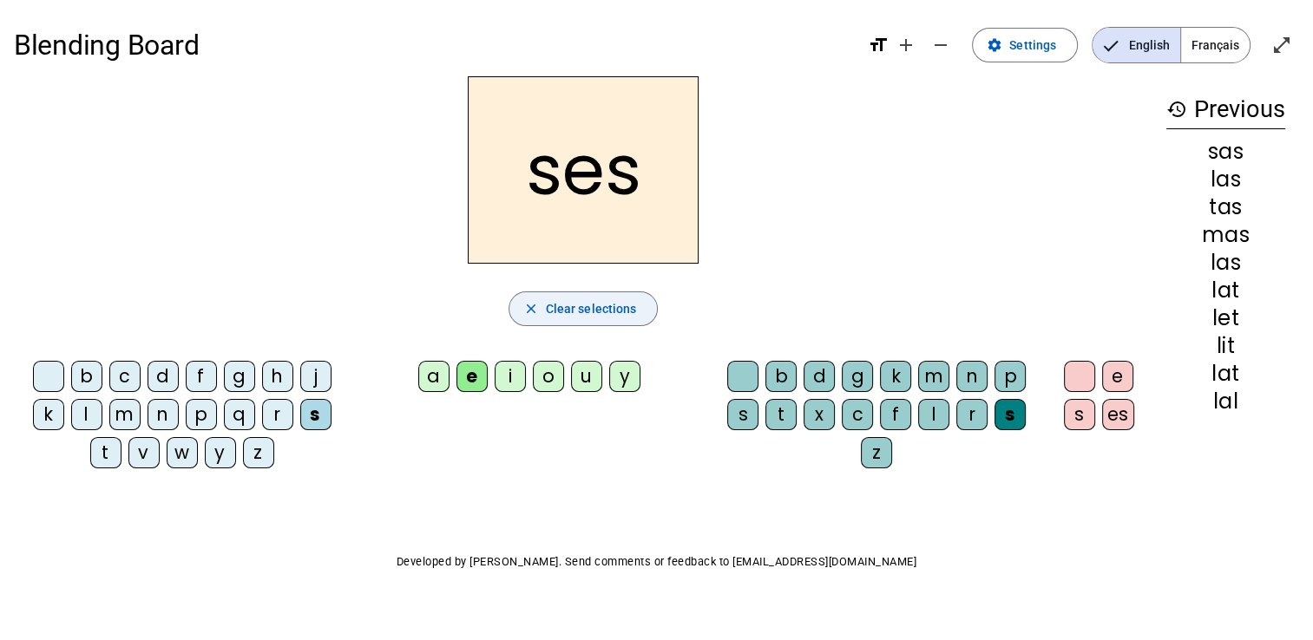
click at [89, 412] on div "l" at bounding box center [86, 414] width 31 height 31
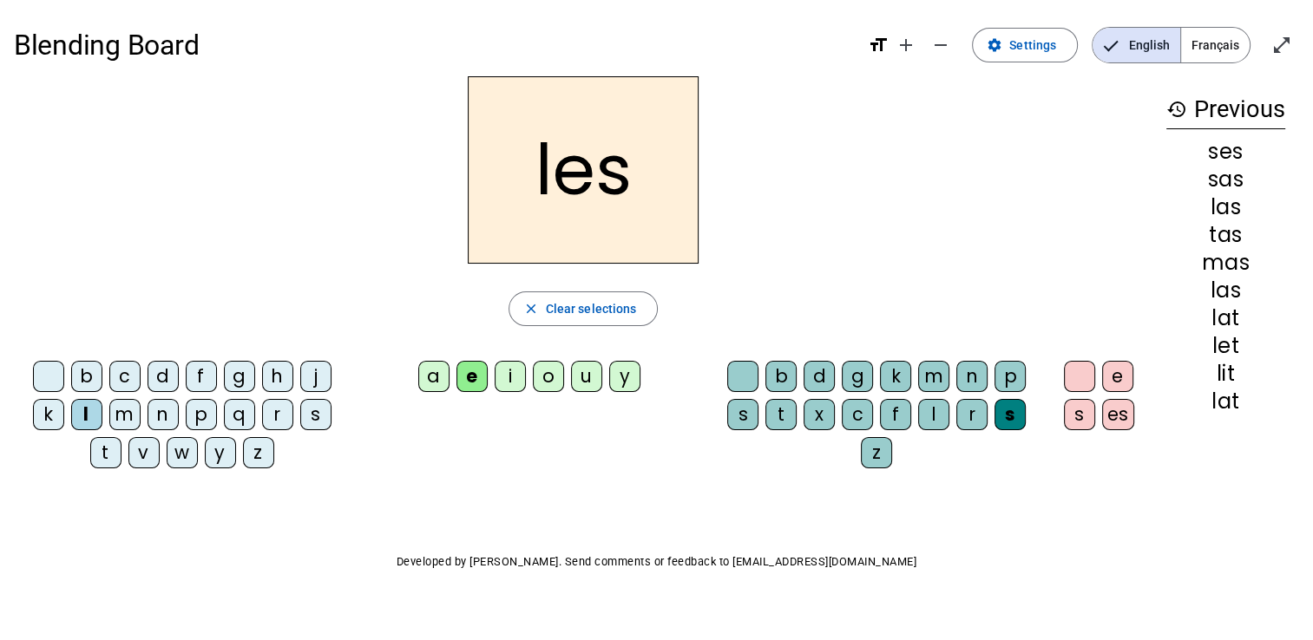
click at [82, 410] on div "l" at bounding box center [86, 414] width 31 height 31
click at [783, 415] on div "t" at bounding box center [780, 414] width 31 height 31
click at [311, 408] on div "s" at bounding box center [315, 414] width 31 height 31
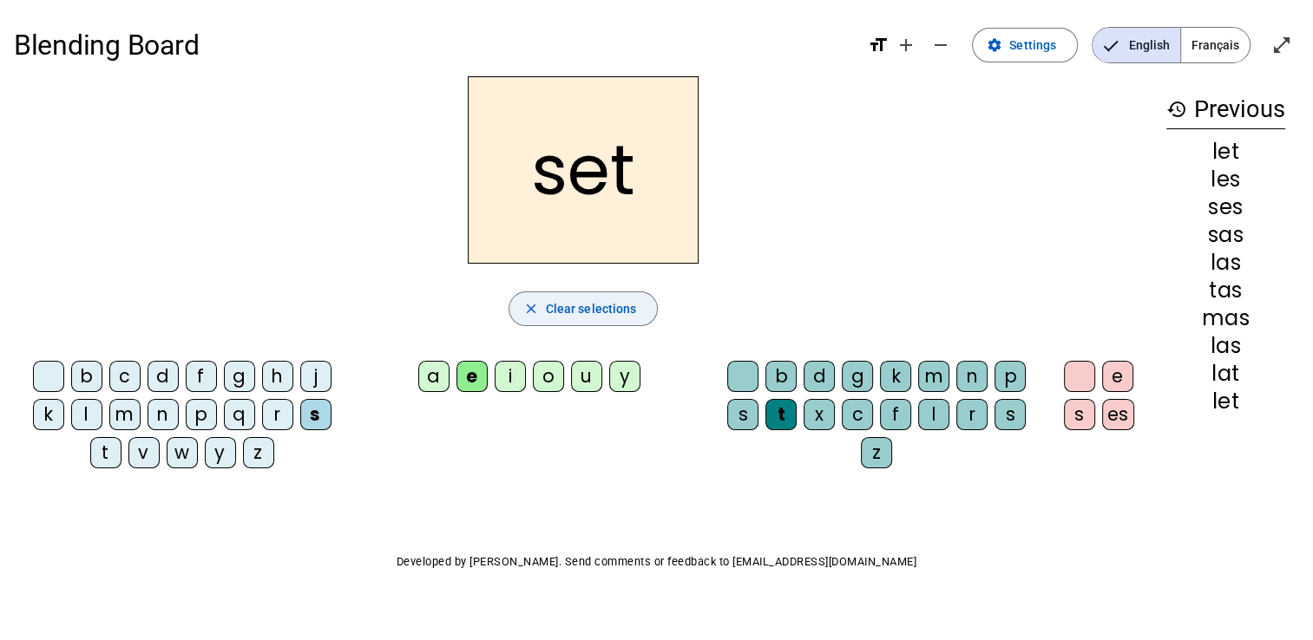
click at [87, 408] on div "l" at bounding box center [86, 414] width 31 height 31
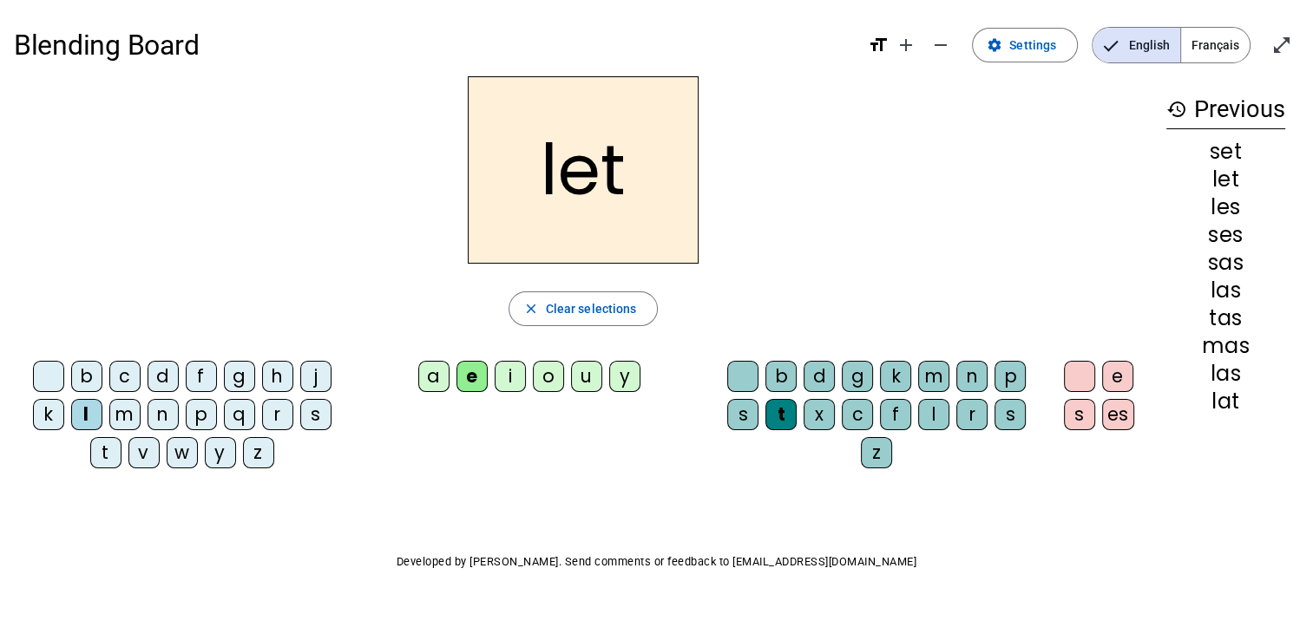
click at [514, 369] on div "i" at bounding box center [510, 376] width 31 height 31
click at [748, 410] on div "s" at bounding box center [742, 414] width 31 height 31
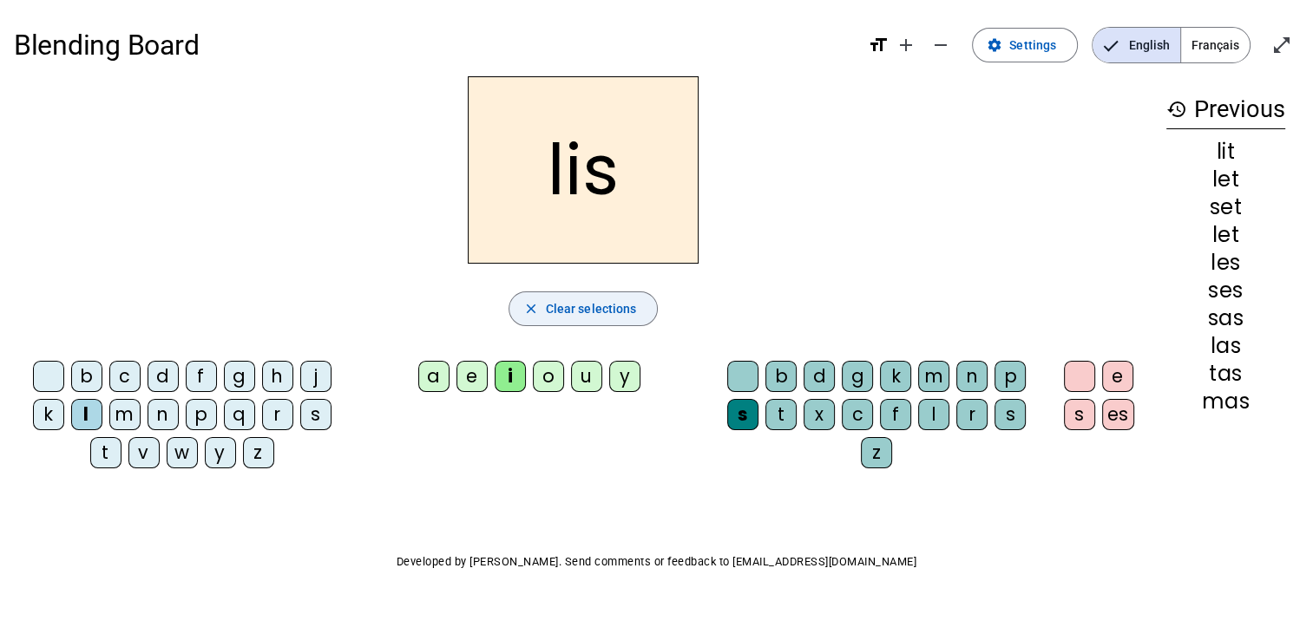
click at [475, 385] on div "e" at bounding box center [471, 376] width 31 height 31
click at [322, 406] on div "s" at bounding box center [315, 414] width 31 height 31
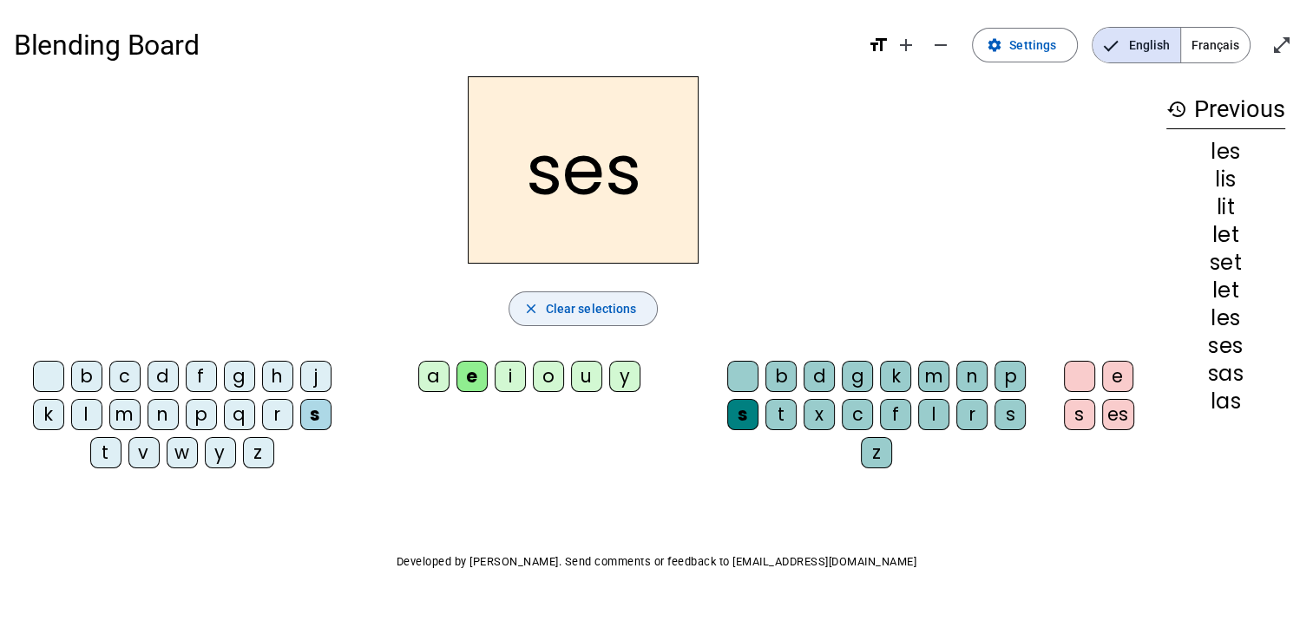
click at [88, 410] on div "l" at bounding box center [86, 414] width 31 height 31
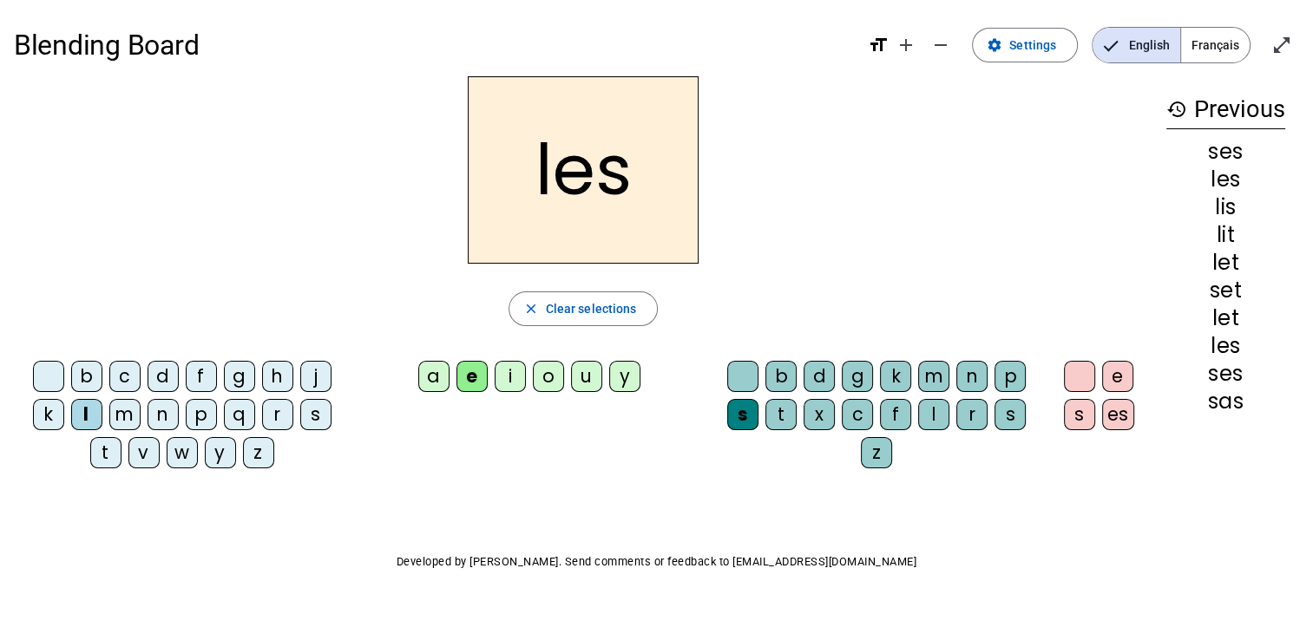
click at [319, 416] on div "s" at bounding box center [315, 414] width 31 height 31
click at [86, 412] on div "l" at bounding box center [86, 414] width 31 height 31
click at [82, 545] on div "Blending Board format_size add remove settings Settings English Français open_i…" at bounding box center [656, 332] width 1313 height 665
click at [323, 410] on div "s" at bounding box center [315, 414] width 31 height 31
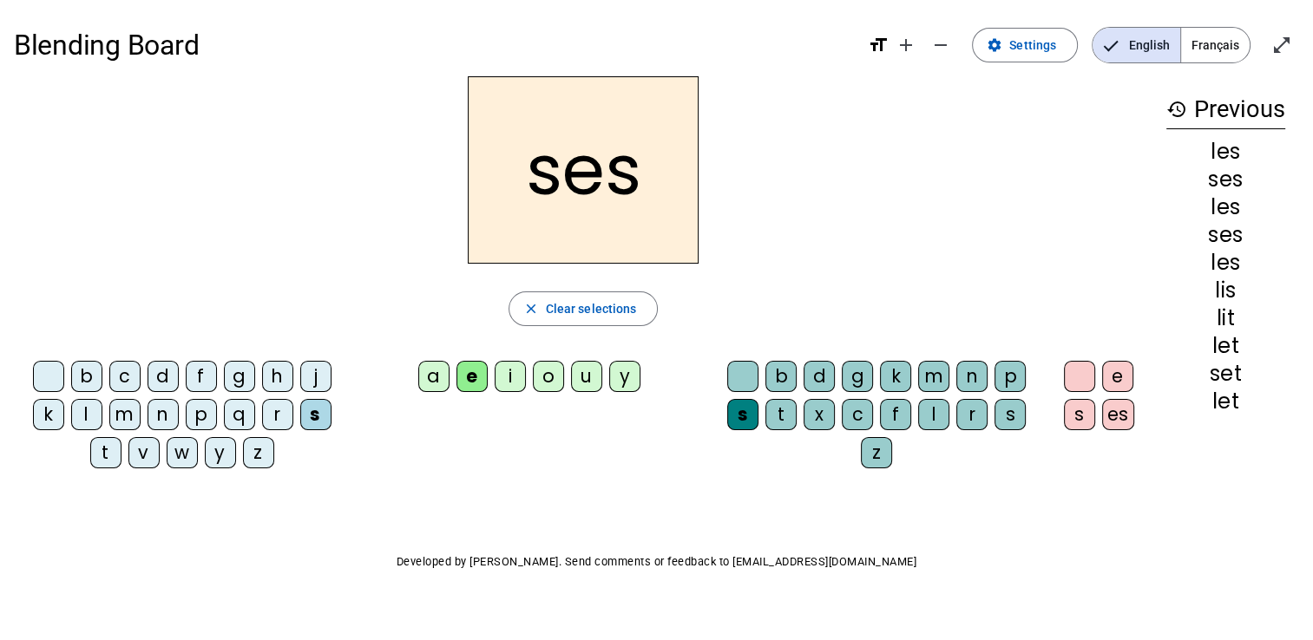
click at [784, 409] on div "t" at bounding box center [780, 414] width 31 height 31
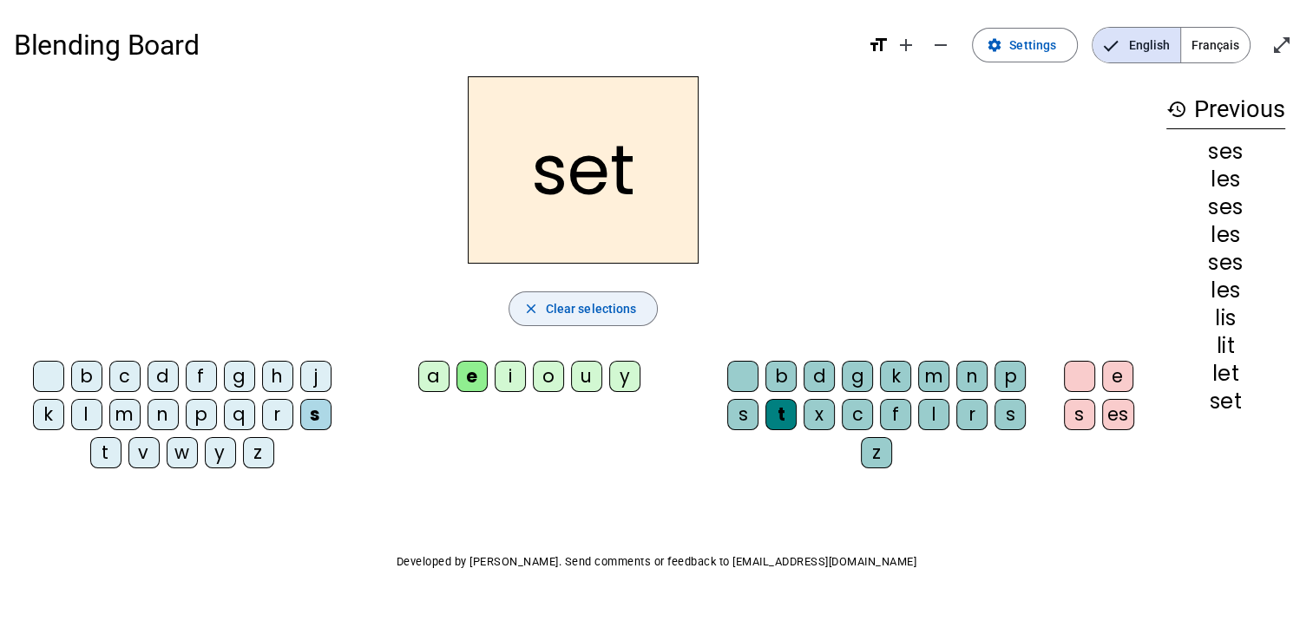
click at [514, 380] on div "i" at bounding box center [510, 376] width 31 height 31
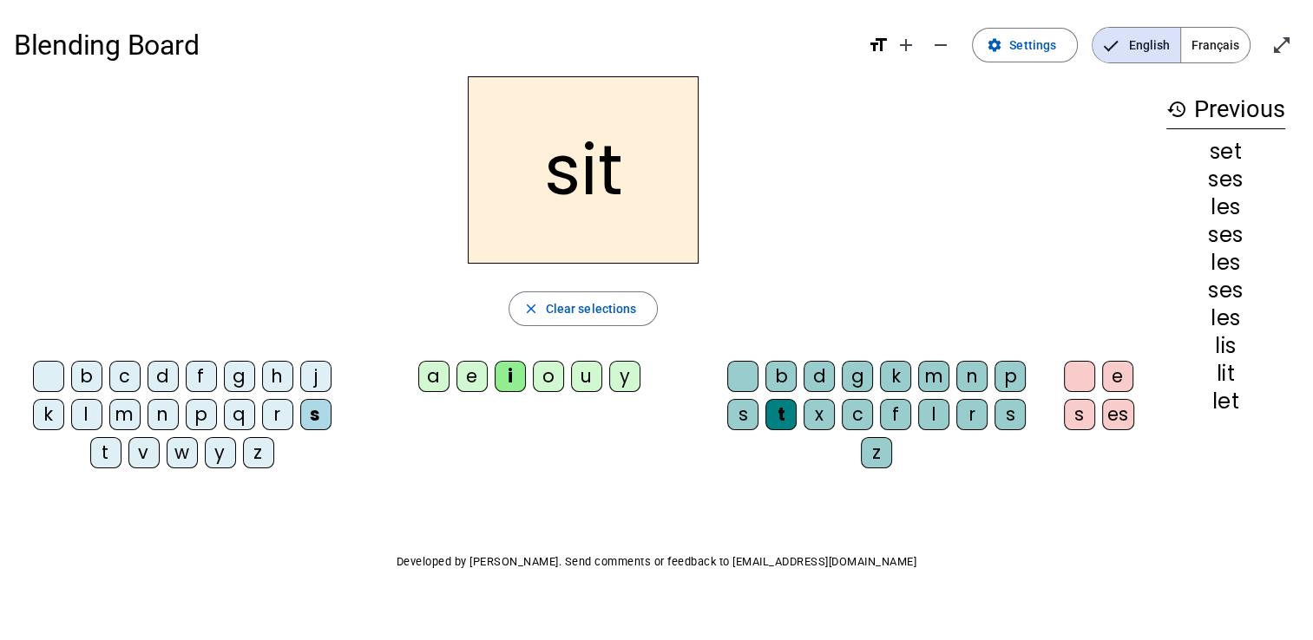
click at [937, 409] on div "l" at bounding box center [933, 414] width 31 height 31
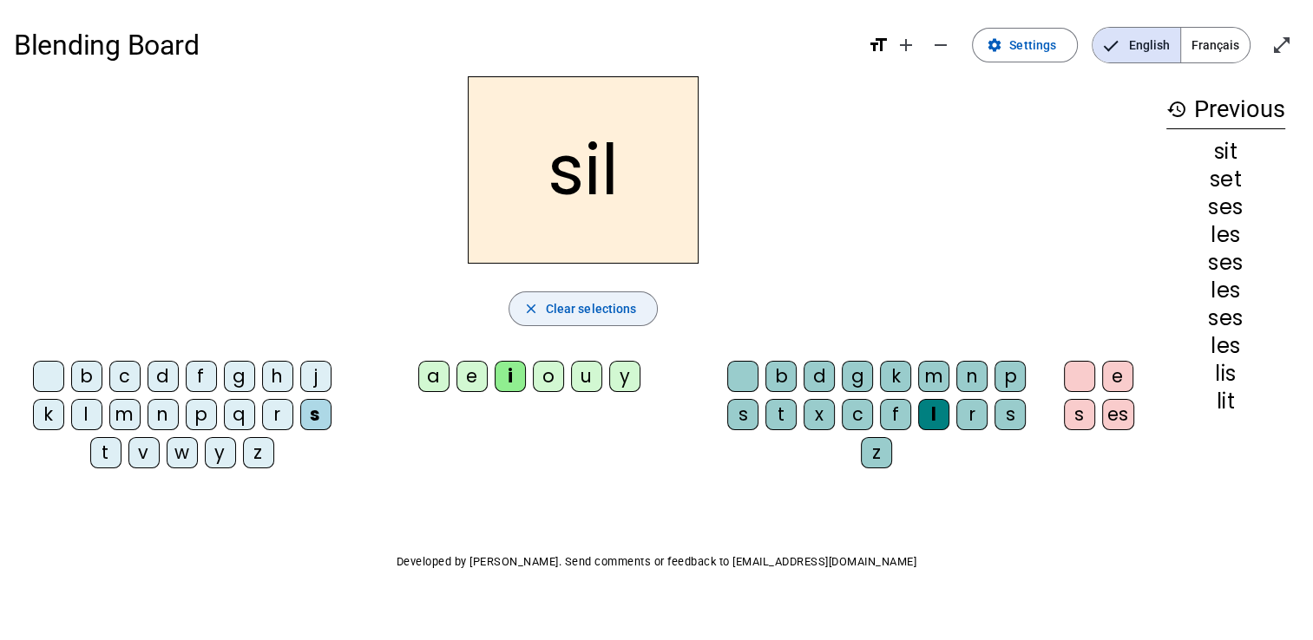
click at [435, 381] on div "a" at bounding box center [433, 376] width 31 height 31
click at [313, 411] on div "s" at bounding box center [315, 414] width 31 height 31
click at [476, 377] on div "e" at bounding box center [471, 376] width 31 height 31
click at [592, 307] on span "Clear selections" at bounding box center [591, 308] width 91 height 21
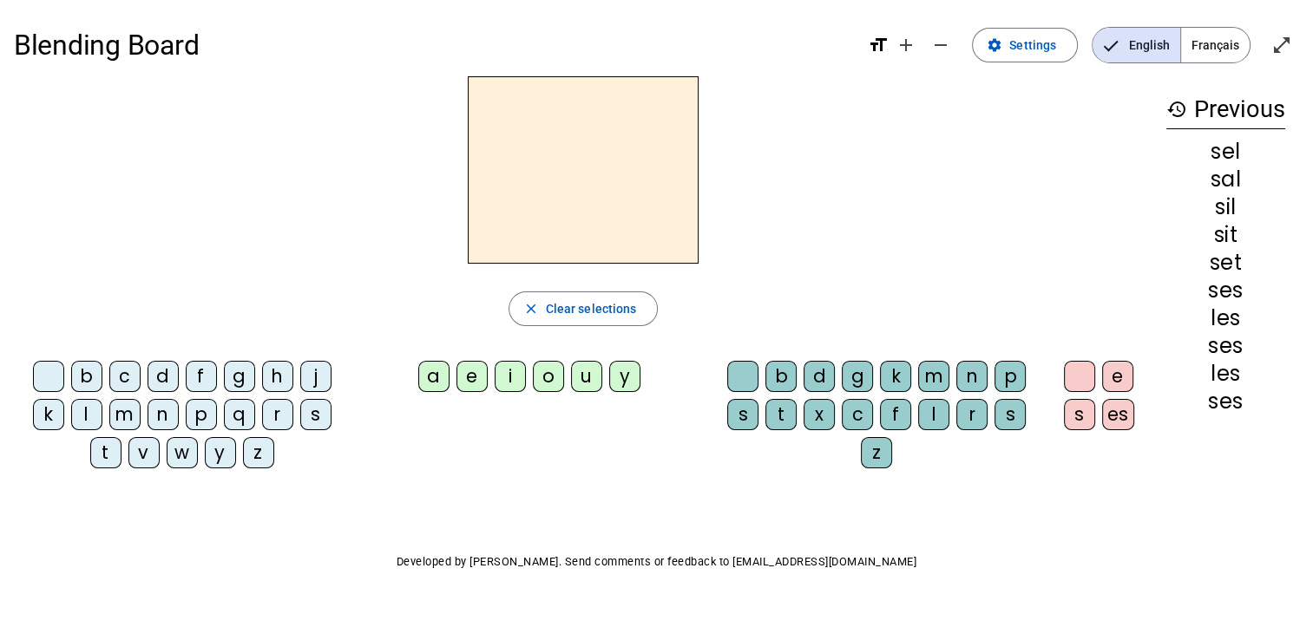
click at [95, 410] on div "l" at bounding box center [86, 414] width 31 height 31
click at [434, 374] on div "a" at bounding box center [433, 376] width 31 height 31
click at [482, 368] on div "e" at bounding box center [471, 376] width 31 height 31
click at [521, 373] on div "i" at bounding box center [510, 376] width 31 height 31
click at [318, 412] on div "s" at bounding box center [315, 414] width 31 height 31
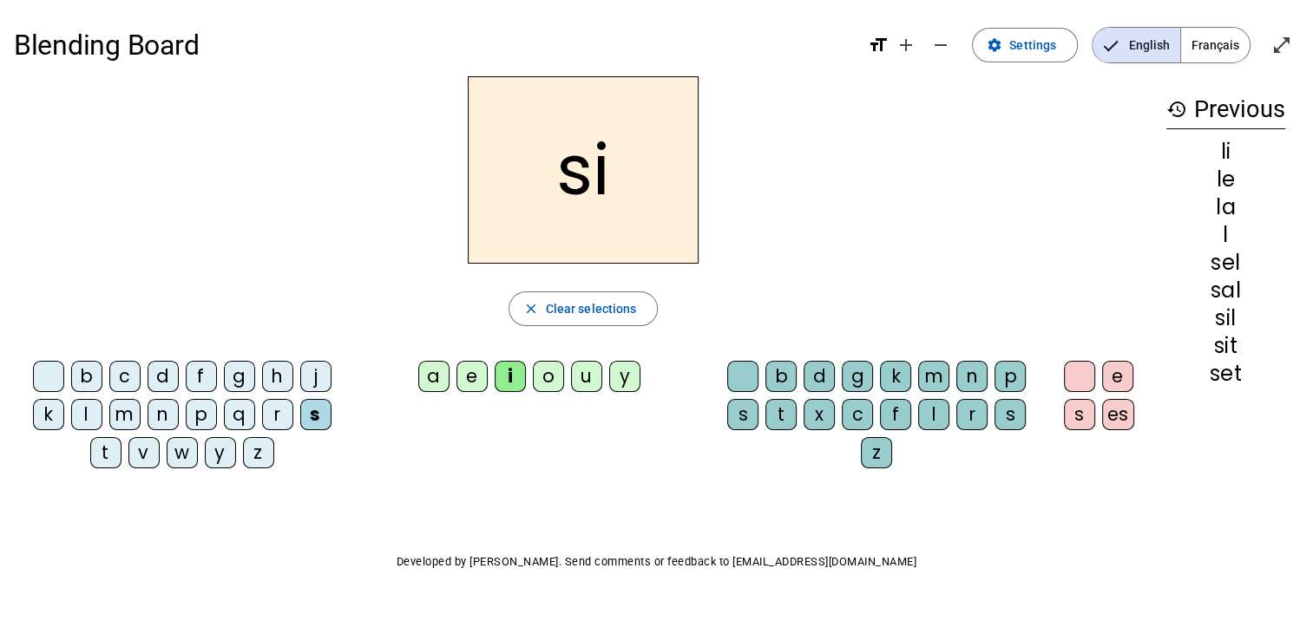
click at [82, 416] on div "l" at bounding box center [86, 414] width 31 height 31
click at [101, 446] on div "t" at bounding box center [105, 452] width 31 height 31
click at [470, 379] on div "e" at bounding box center [471, 376] width 31 height 31
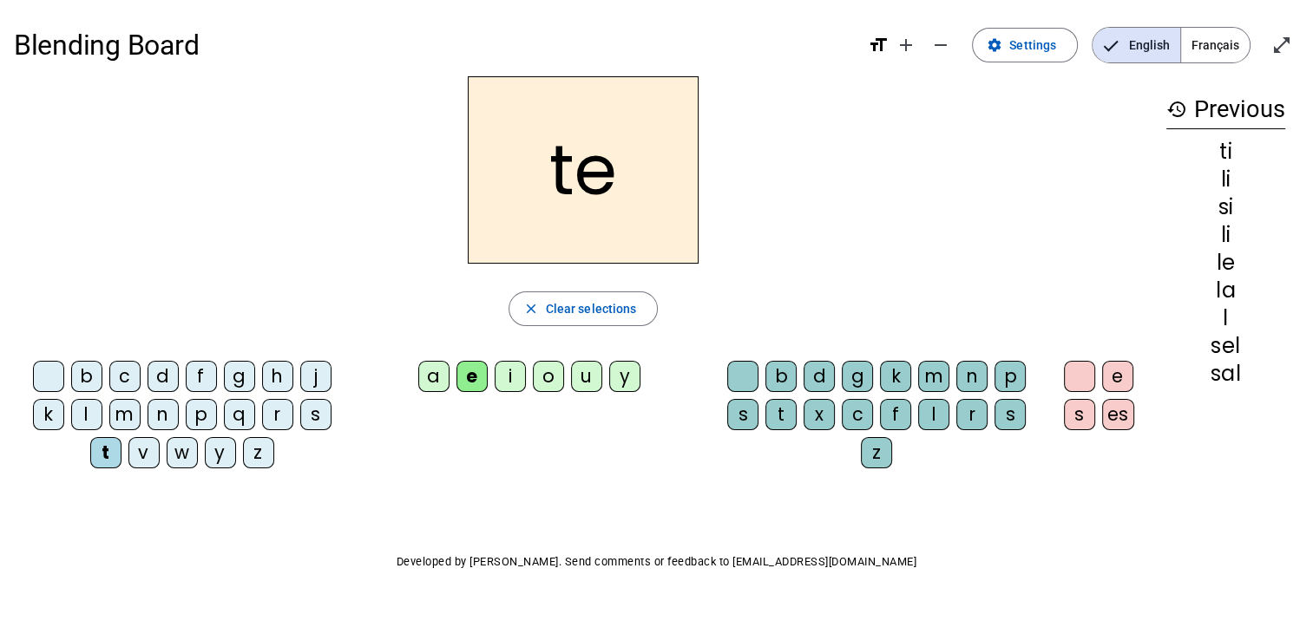
click at [323, 416] on div "s" at bounding box center [315, 414] width 31 height 31
click at [86, 406] on div "l" at bounding box center [86, 414] width 31 height 31
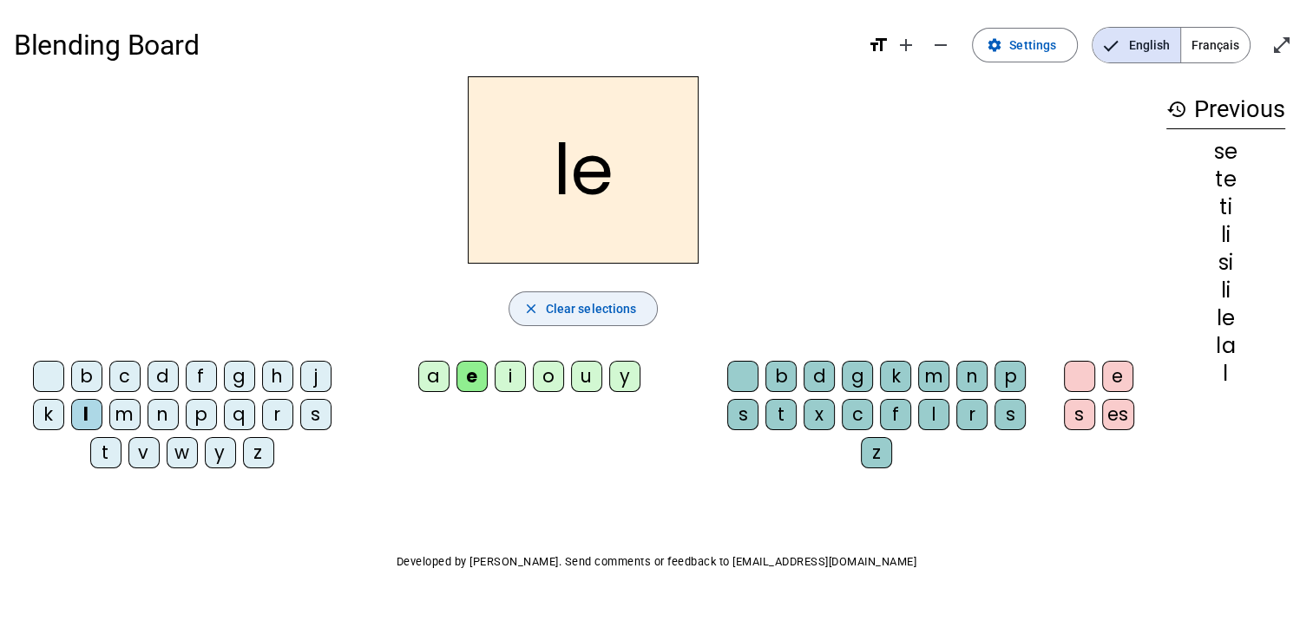
click at [579, 303] on span "Clear selections" at bounding box center [591, 308] width 91 height 21
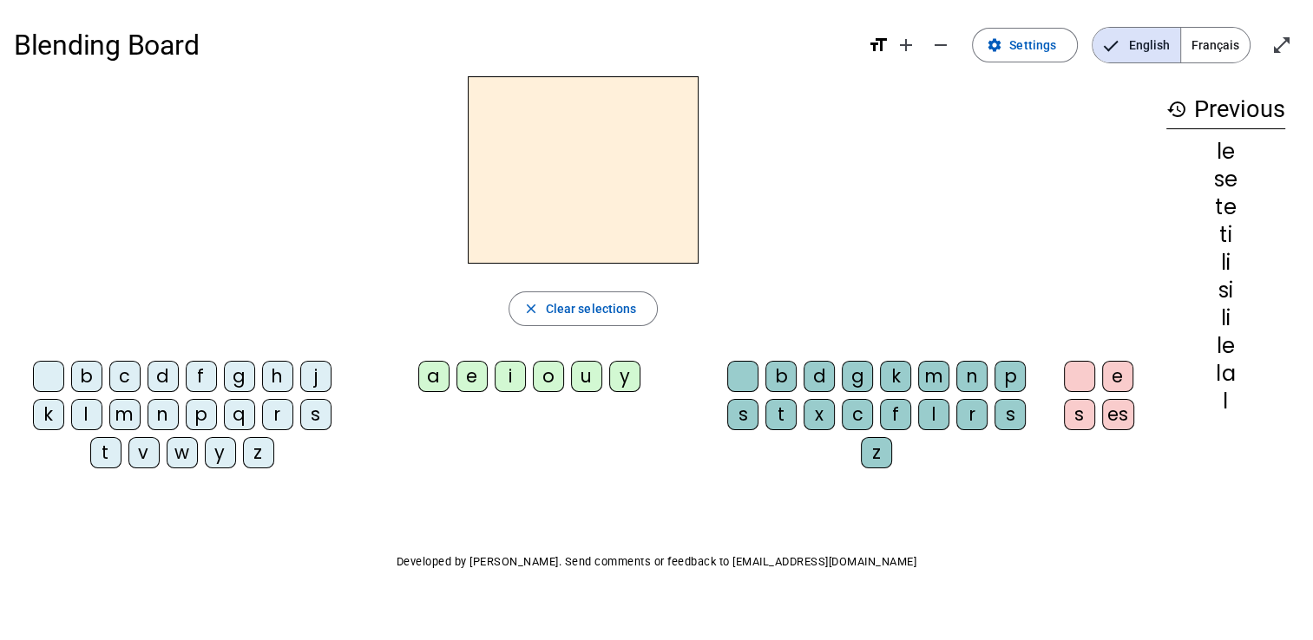
click at [472, 373] on div "e" at bounding box center [471, 376] width 31 height 31
click at [779, 414] on div "t" at bounding box center [780, 414] width 31 height 31
click at [436, 378] on div "a" at bounding box center [433, 376] width 31 height 31
click at [512, 375] on div "i" at bounding box center [510, 376] width 31 height 31
click at [743, 412] on div "s" at bounding box center [742, 414] width 31 height 31
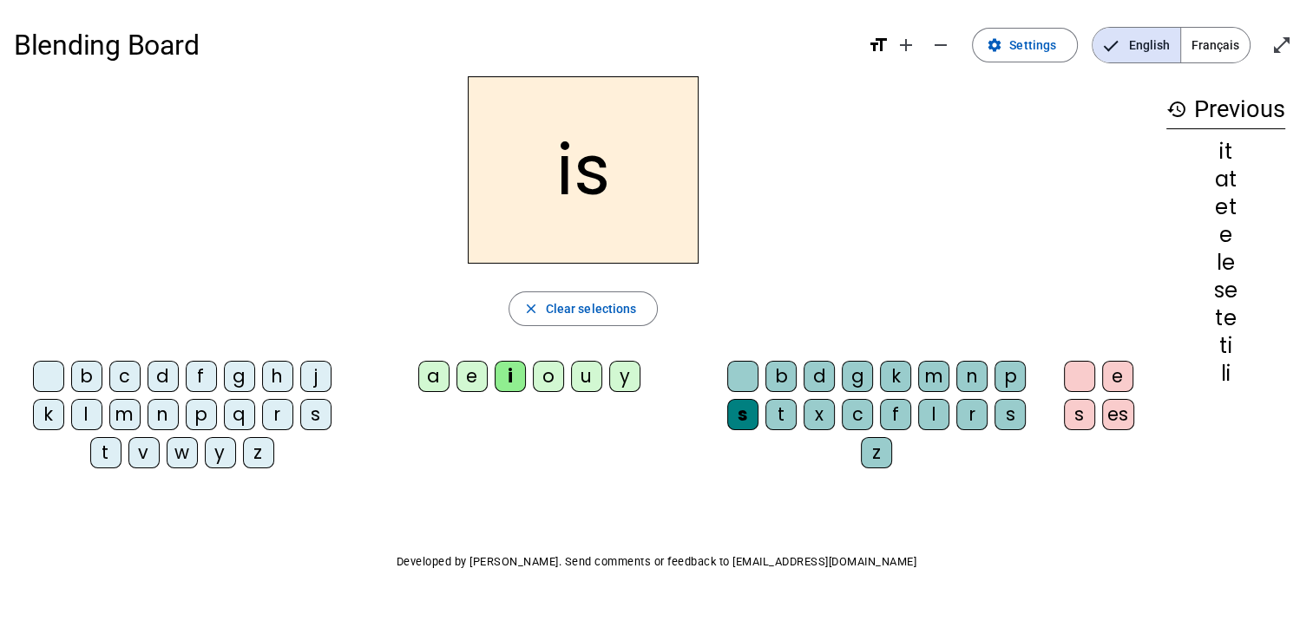
click at [934, 406] on div "l" at bounding box center [933, 414] width 31 height 31
click at [436, 377] on div "a" at bounding box center [433, 376] width 31 height 31
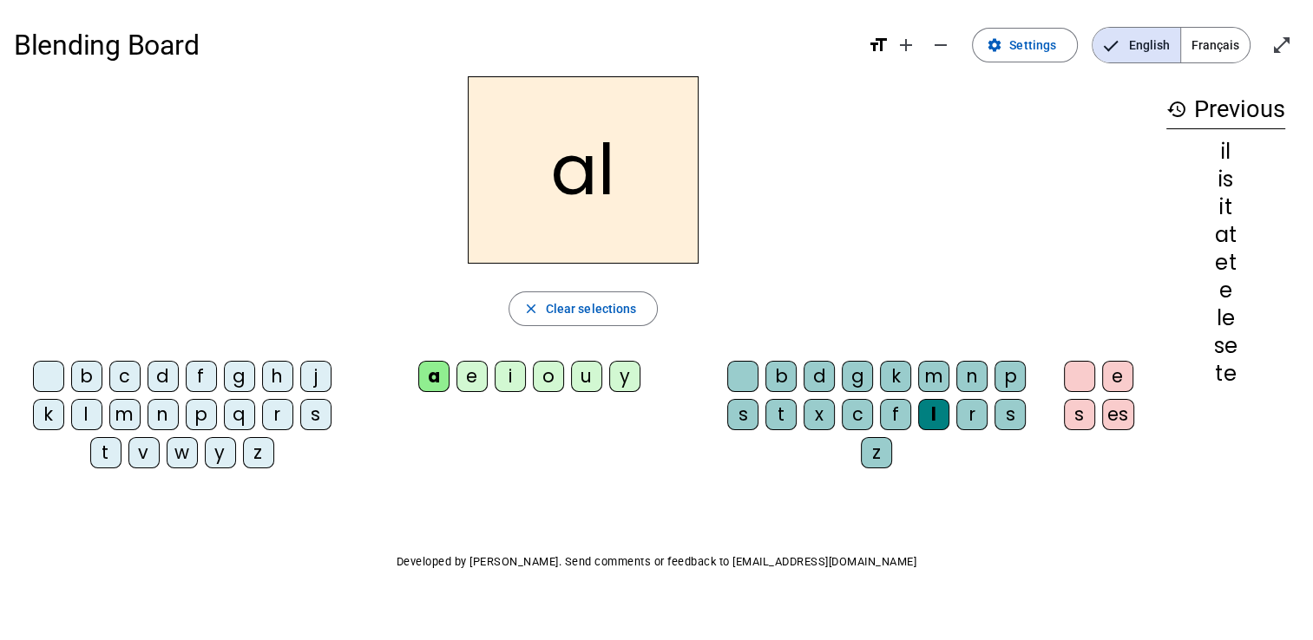
click at [785, 405] on div "t" at bounding box center [780, 414] width 31 height 31
click at [512, 373] on div "i" at bounding box center [510, 376] width 31 height 31
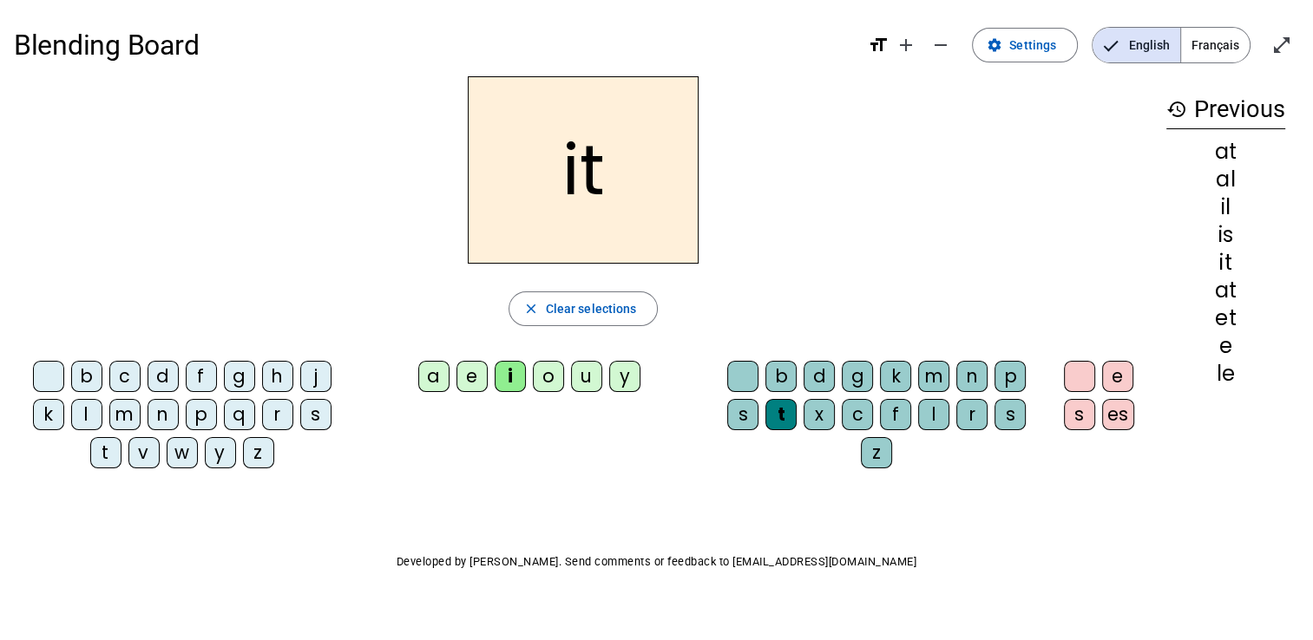
click at [741, 403] on div "s" at bounding box center [742, 414] width 31 height 31
click at [475, 371] on div "e" at bounding box center [471, 376] width 31 height 31
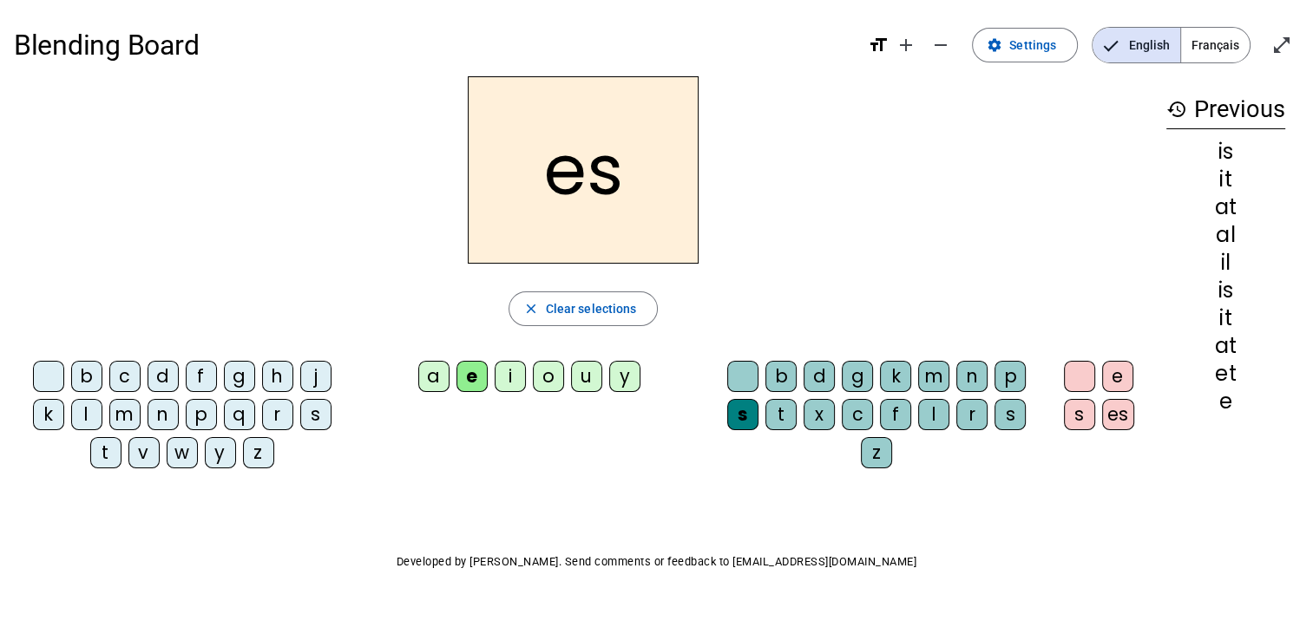
click at [449, 378] on div "a" at bounding box center [433, 376] width 31 height 31
click at [607, 311] on span "Clear selections" at bounding box center [591, 308] width 91 height 21
click at [317, 413] on div "s" at bounding box center [315, 414] width 31 height 31
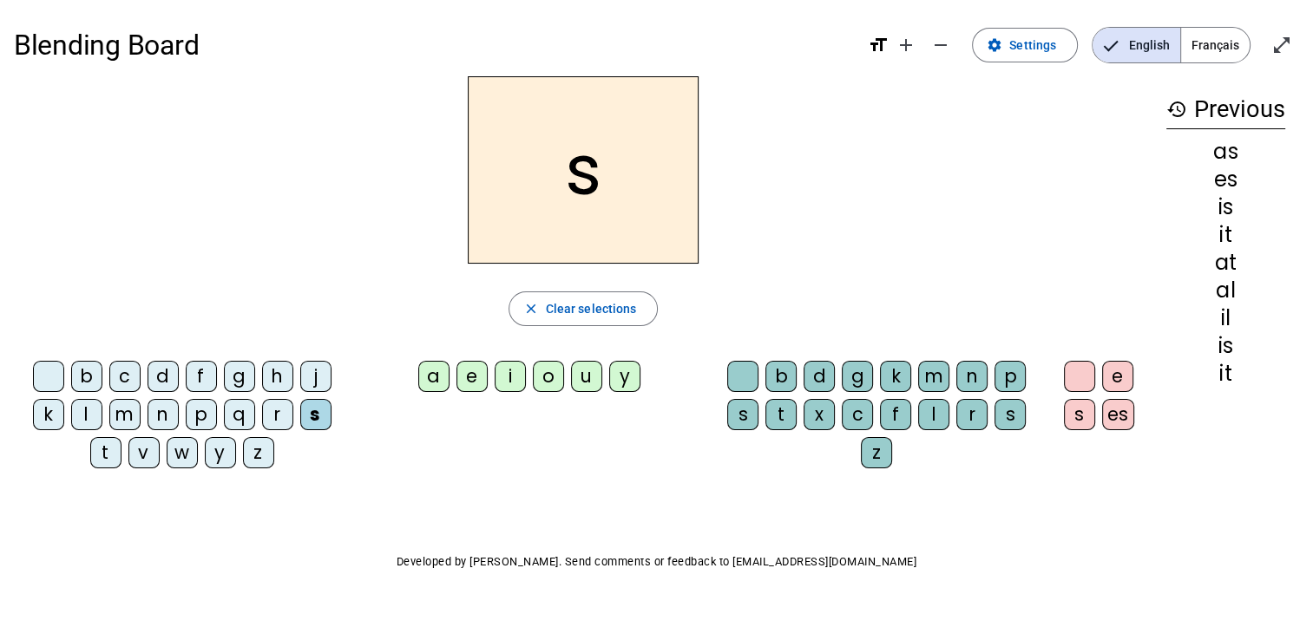
click at [507, 377] on div "i" at bounding box center [510, 376] width 31 height 31
click at [739, 423] on div "s" at bounding box center [742, 414] width 31 height 31
click at [112, 452] on div "t" at bounding box center [105, 452] width 31 height 31
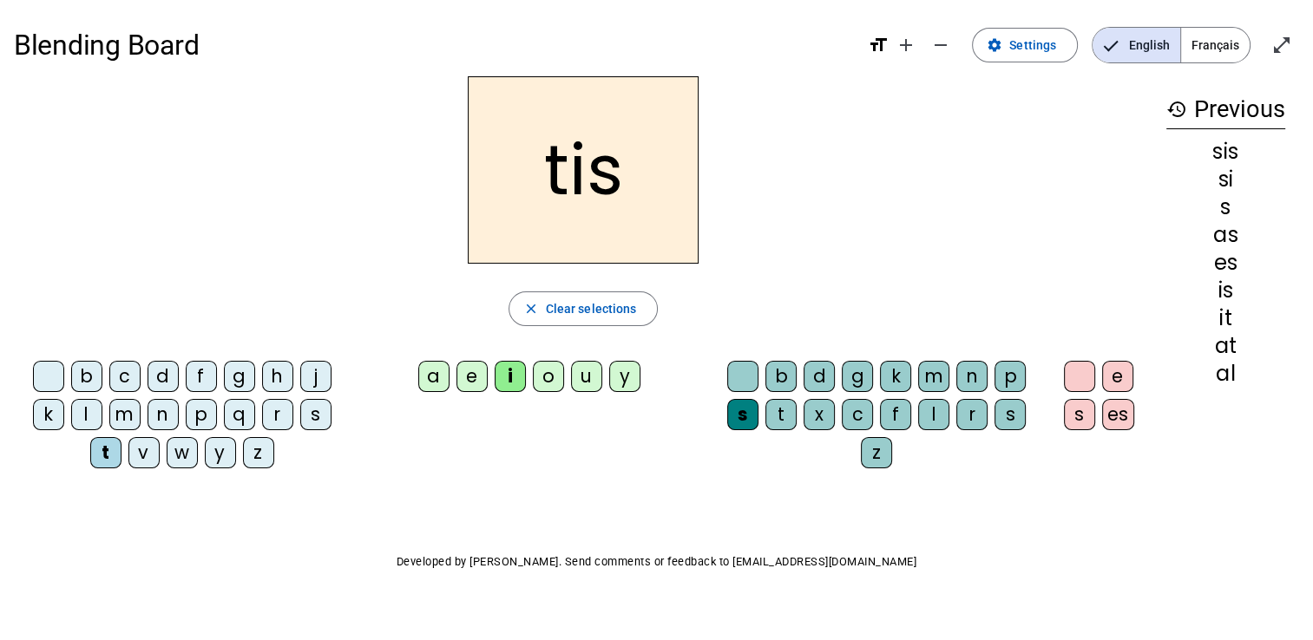
click at [86, 412] on div "l" at bounding box center [86, 414] width 31 height 31
click at [784, 410] on div "t" at bounding box center [780, 414] width 31 height 31
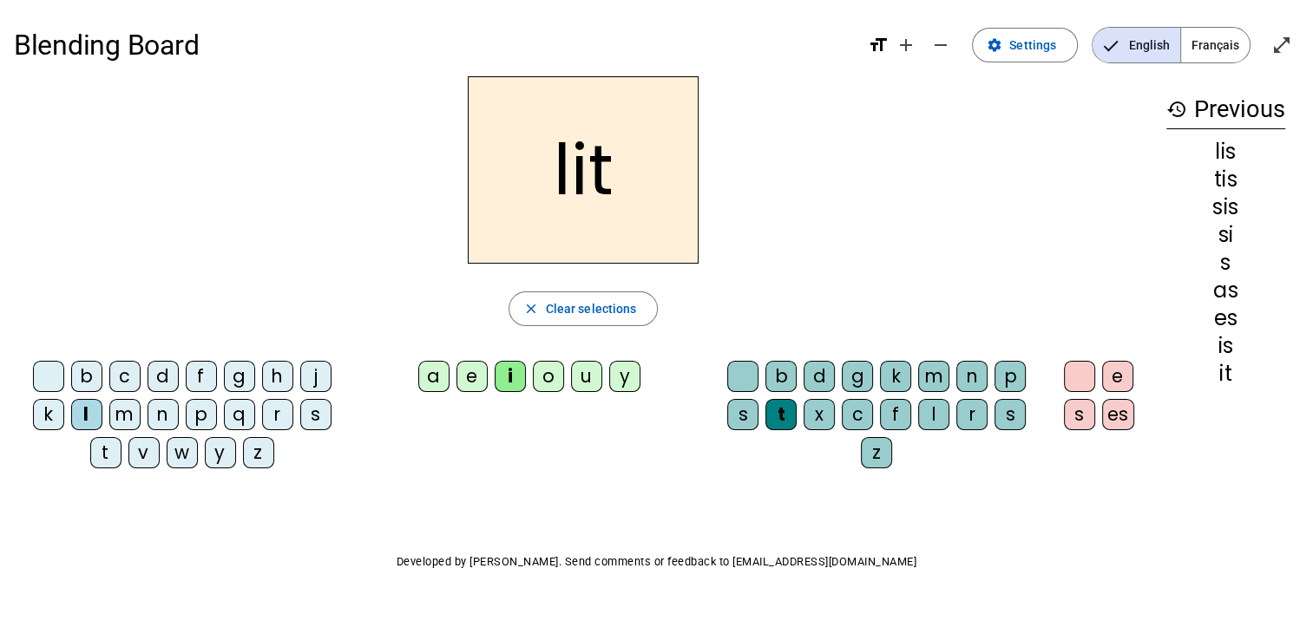
click at [744, 412] on div "s" at bounding box center [742, 414] width 31 height 31
click at [935, 410] on div "l" at bounding box center [933, 414] width 31 height 31
click at [472, 376] on div "e" at bounding box center [471, 376] width 31 height 31
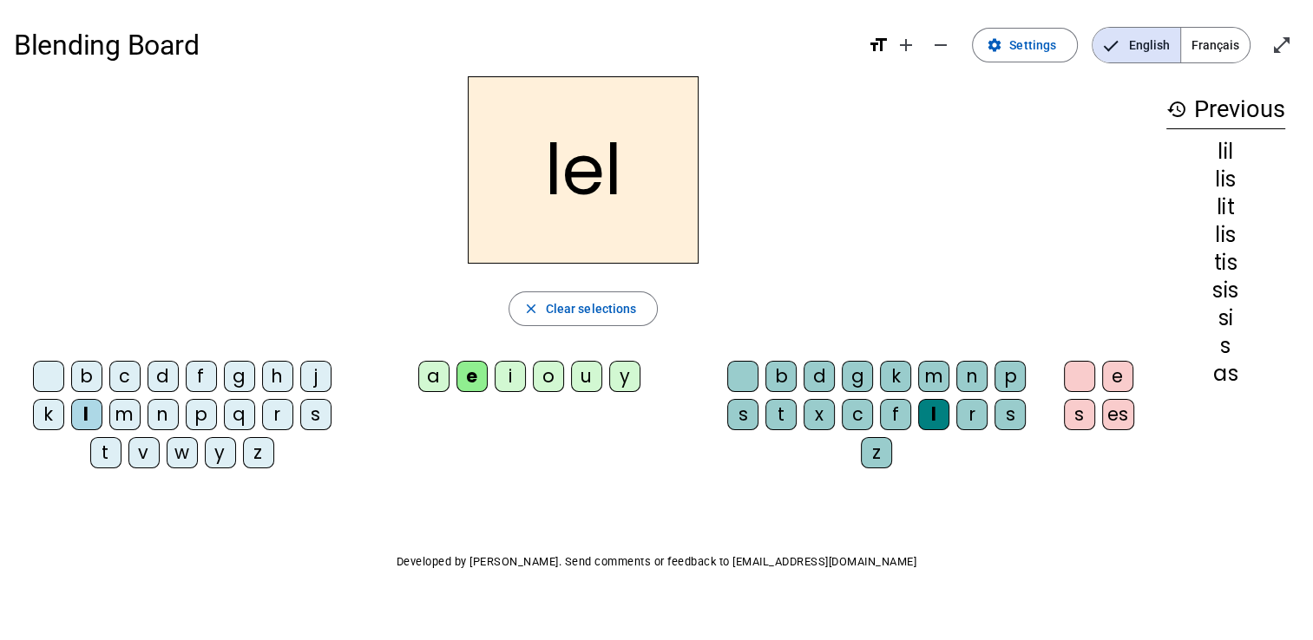
click at [440, 377] on div "a" at bounding box center [433, 376] width 31 height 31
click at [818, 378] on div "d" at bounding box center [818, 376] width 31 height 31
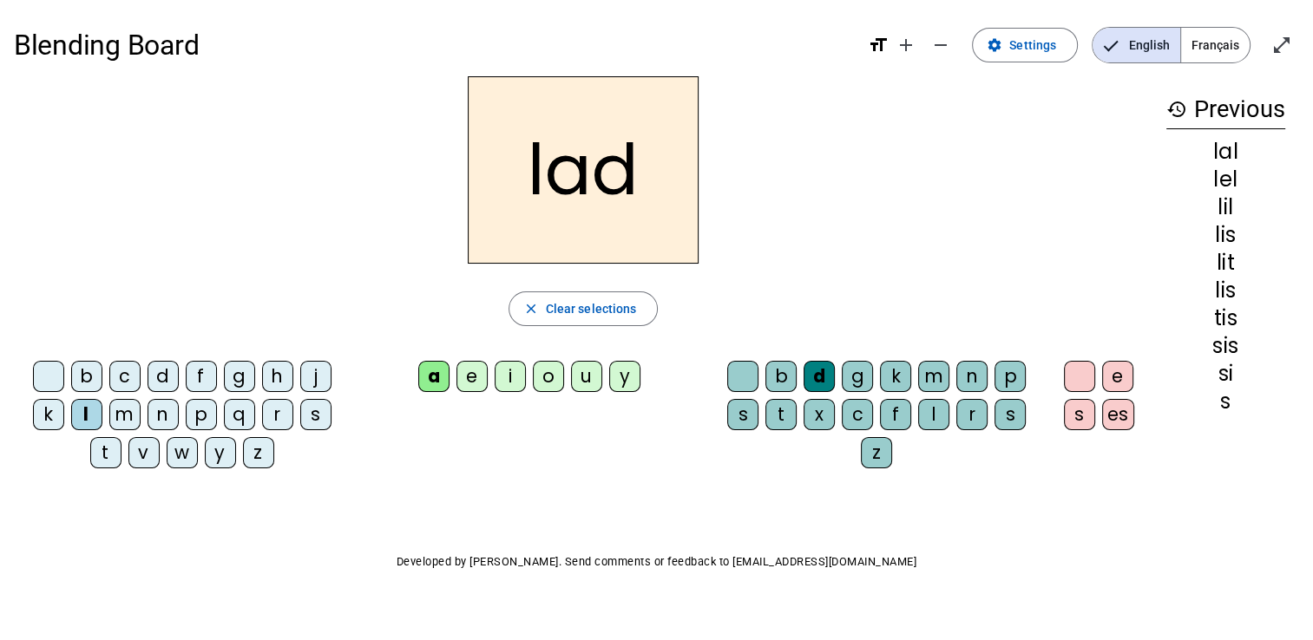
click at [898, 411] on div "f" at bounding box center [895, 414] width 31 height 31
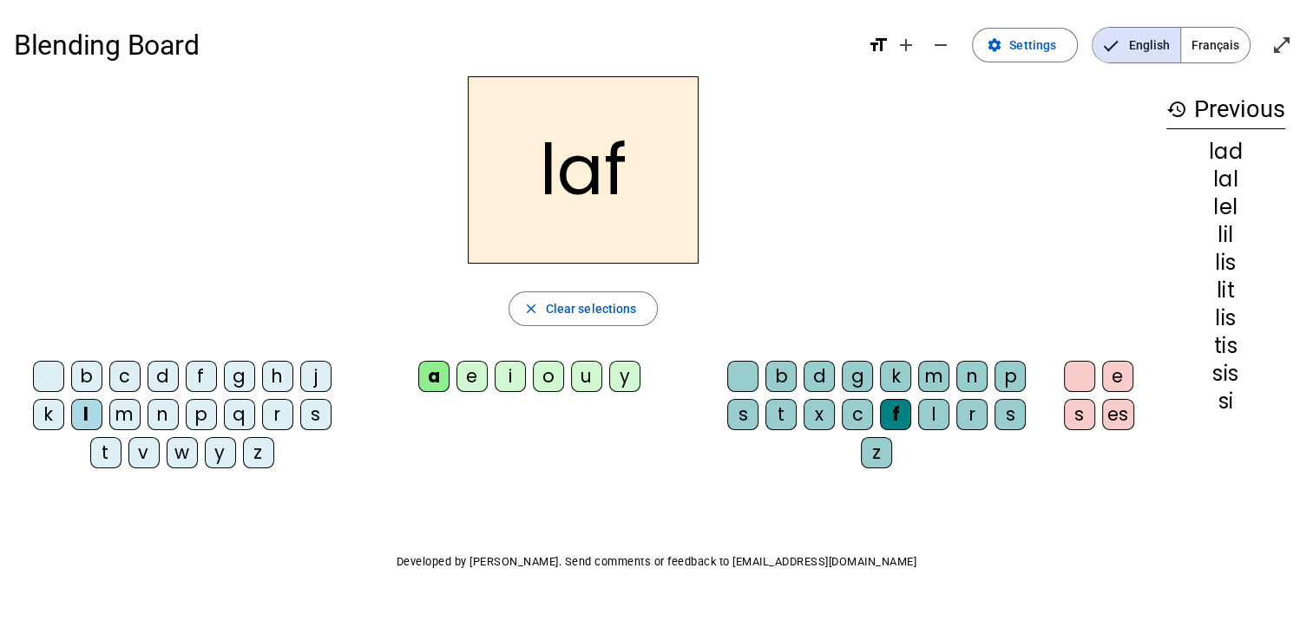
click at [777, 407] on div "t" at bounding box center [780, 414] width 31 height 31
click at [318, 416] on div "s" at bounding box center [315, 414] width 31 height 31
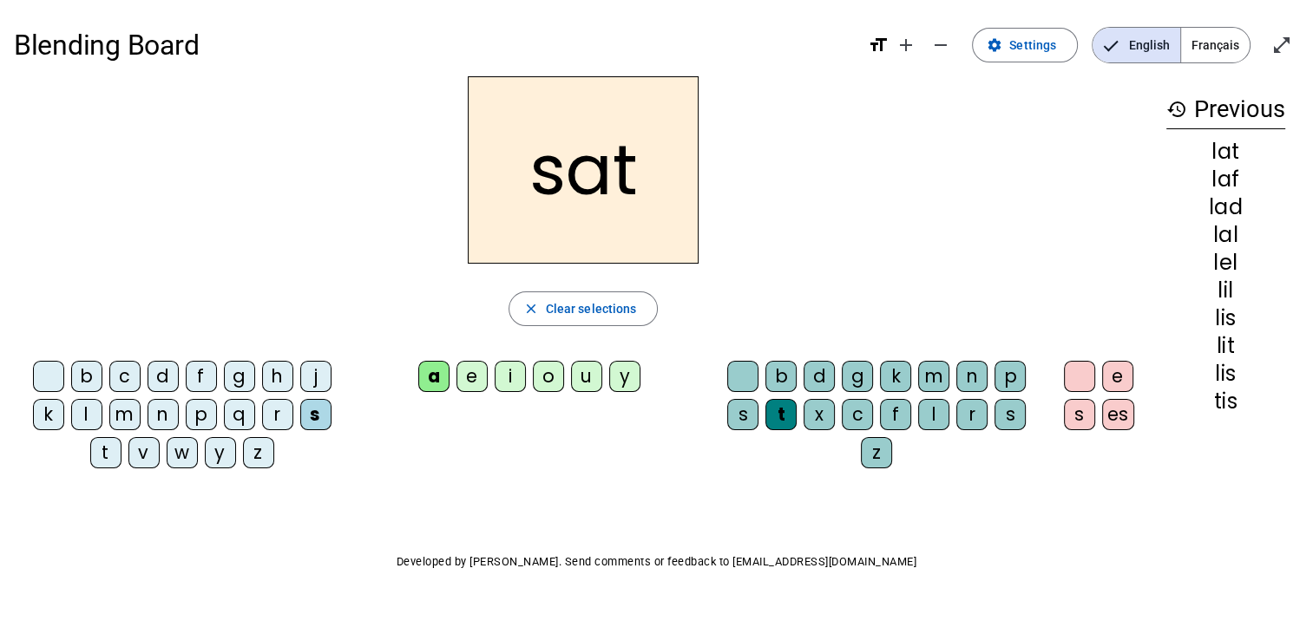
click at [520, 449] on div "b c d f g h j k l m n p q r s t v w y z a e i o u y b d g k m n p s t x c f l r…" at bounding box center [583, 418] width 1138 height 128
click at [464, 383] on div "e" at bounding box center [471, 376] width 31 height 31
click at [635, 434] on div "b c d f g h j k l m n p q r s t v w y z a e i o u y b d g k m n p s t x c f l r…" at bounding box center [583, 418] width 1138 height 128
click at [432, 370] on div "a" at bounding box center [433, 376] width 31 height 31
click at [111, 455] on div "t" at bounding box center [105, 452] width 31 height 31
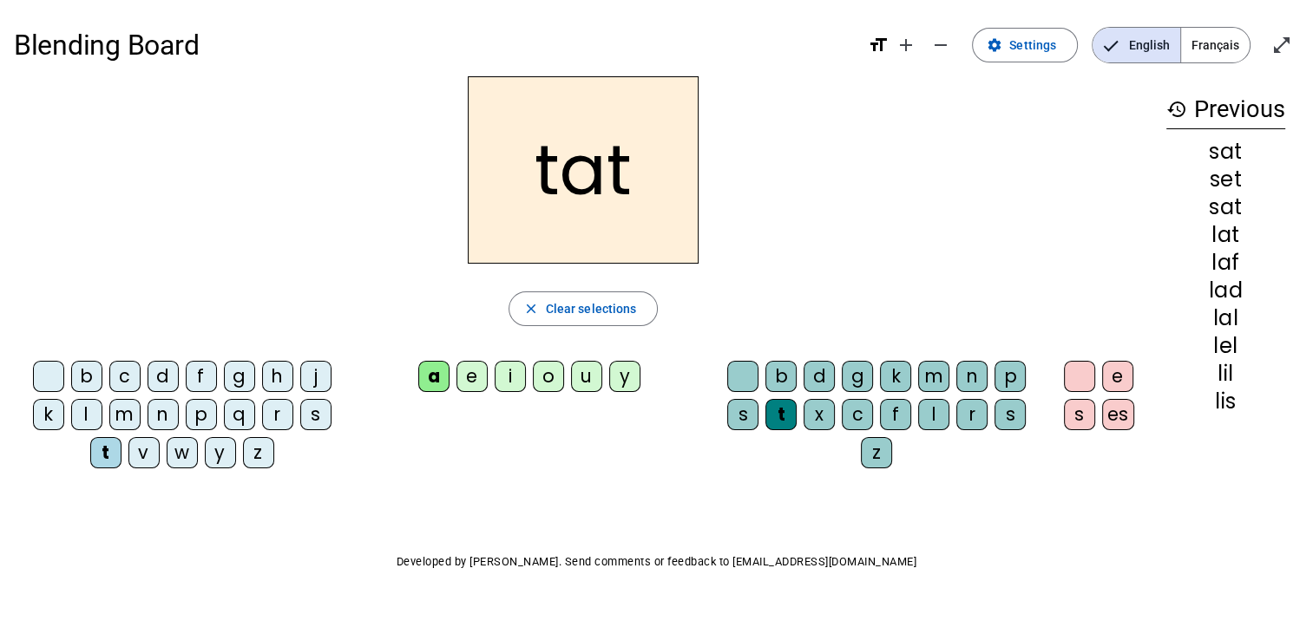
click at [515, 373] on div "i" at bounding box center [510, 376] width 31 height 31
click at [931, 408] on div "l" at bounding box center [933, 414] width 31 height 31
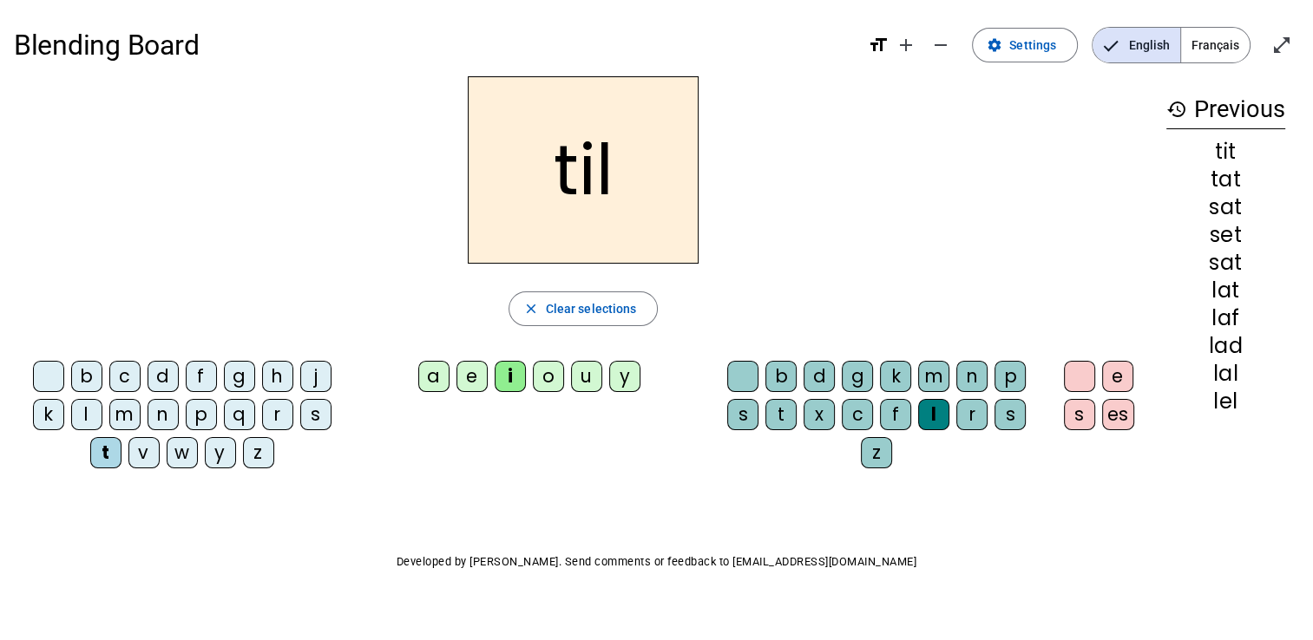
click at [744, 413] on div "s" at bounding box center [742, 414] width 31 height 31
click at [87, 408] on div "l" at bounding box center [86, 414] width 31 height 31
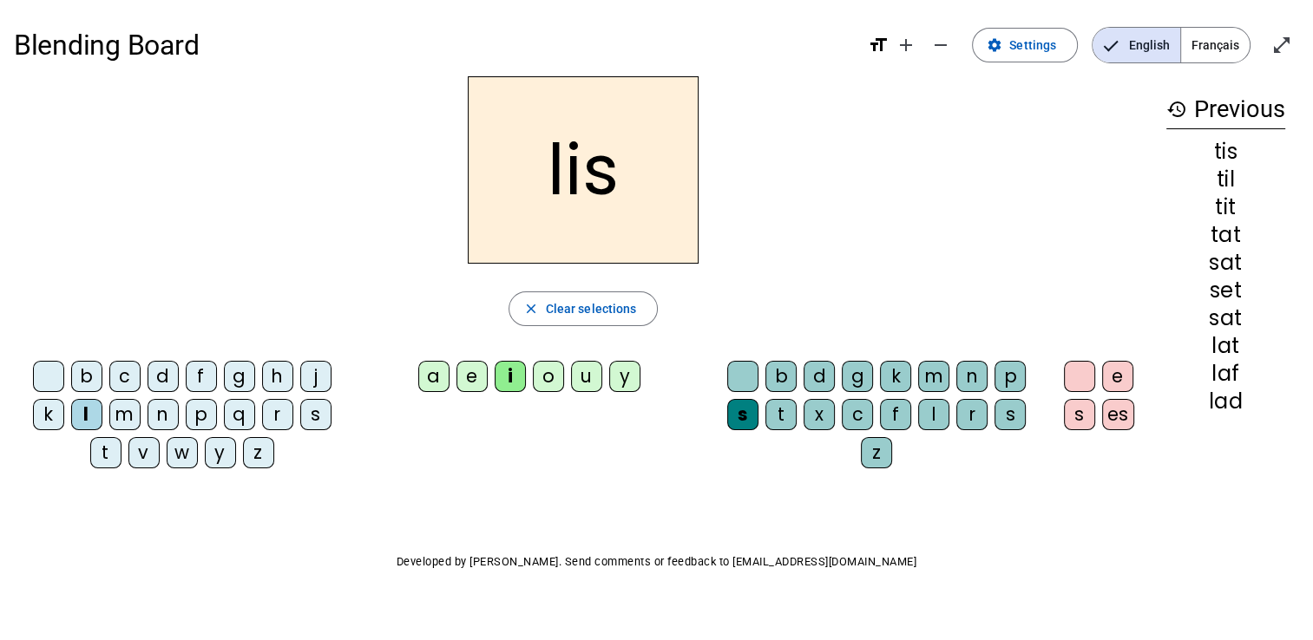
click at [782, 407] on div "t" at bounding box center [780, 414] width 31 height 31
click at [1031, 495] on div "Blending Board format_size add remove settings Settings English Français open_i…" at bounding box center [656, 332] width 1313 height 665
click at [930, 415] on div "l" at bounding box center [933, 414] width 31 height 31
click at [109, 448] on div "t" at bounding box center [105, 452] width 31 height 31
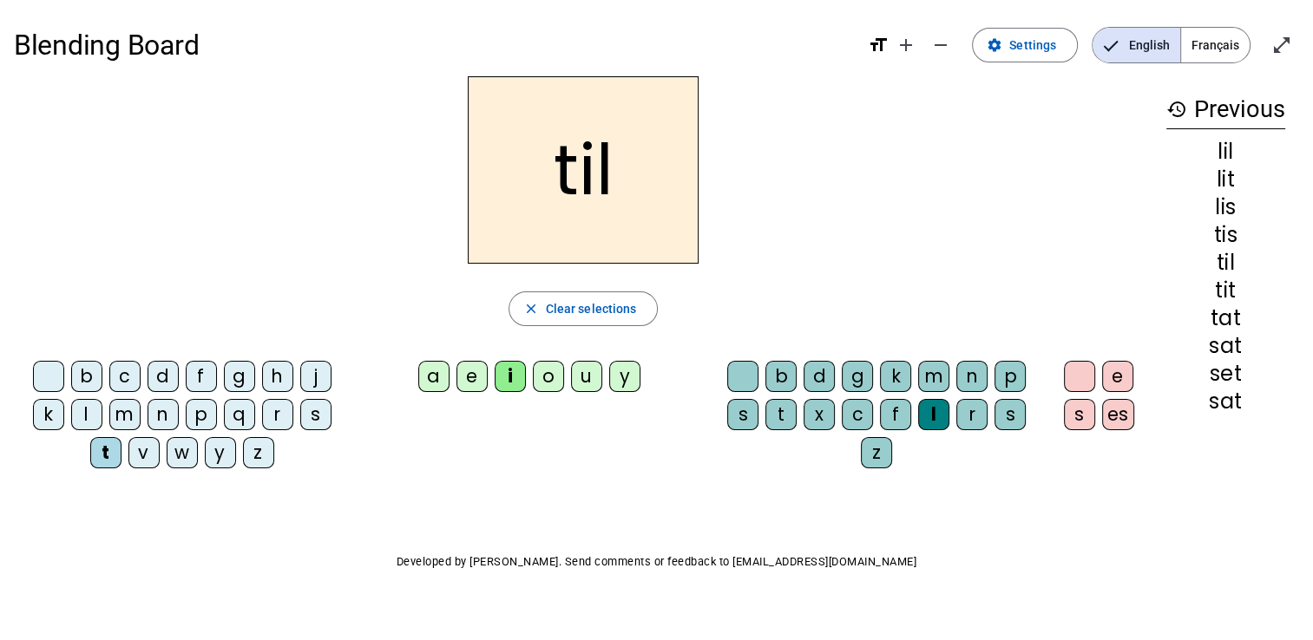
click at [121, 409] on div "m" at bounding box center [124, 414] width 31 height 31
click at [109, 450] on div "t" at bounding box center [105, 452] width 31 height 31
